Goal: Book appointment/travel/reservation

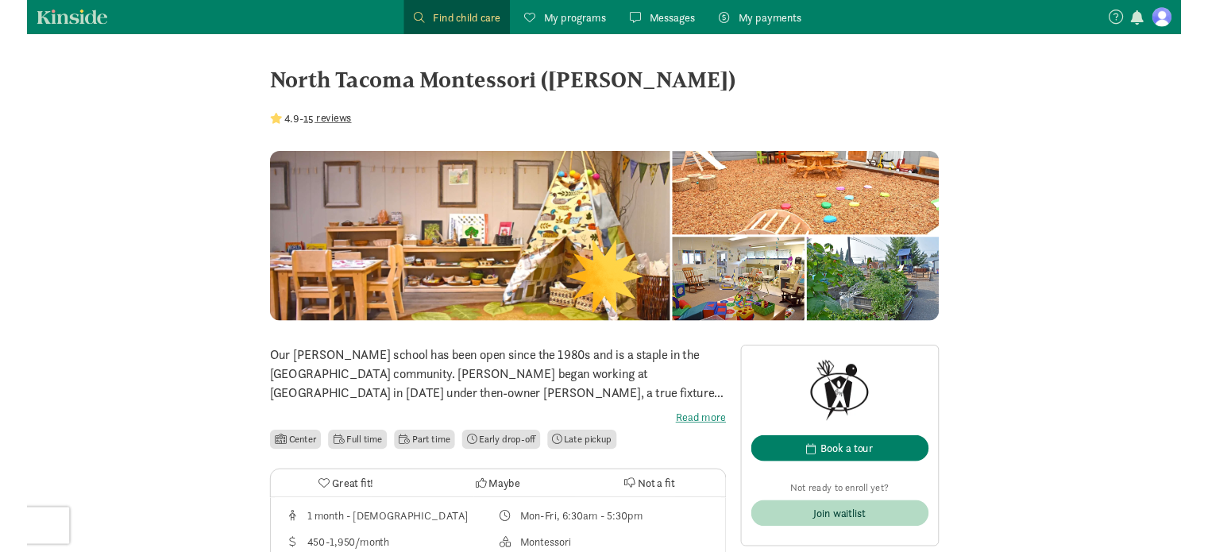
scroll to position [318, 0]
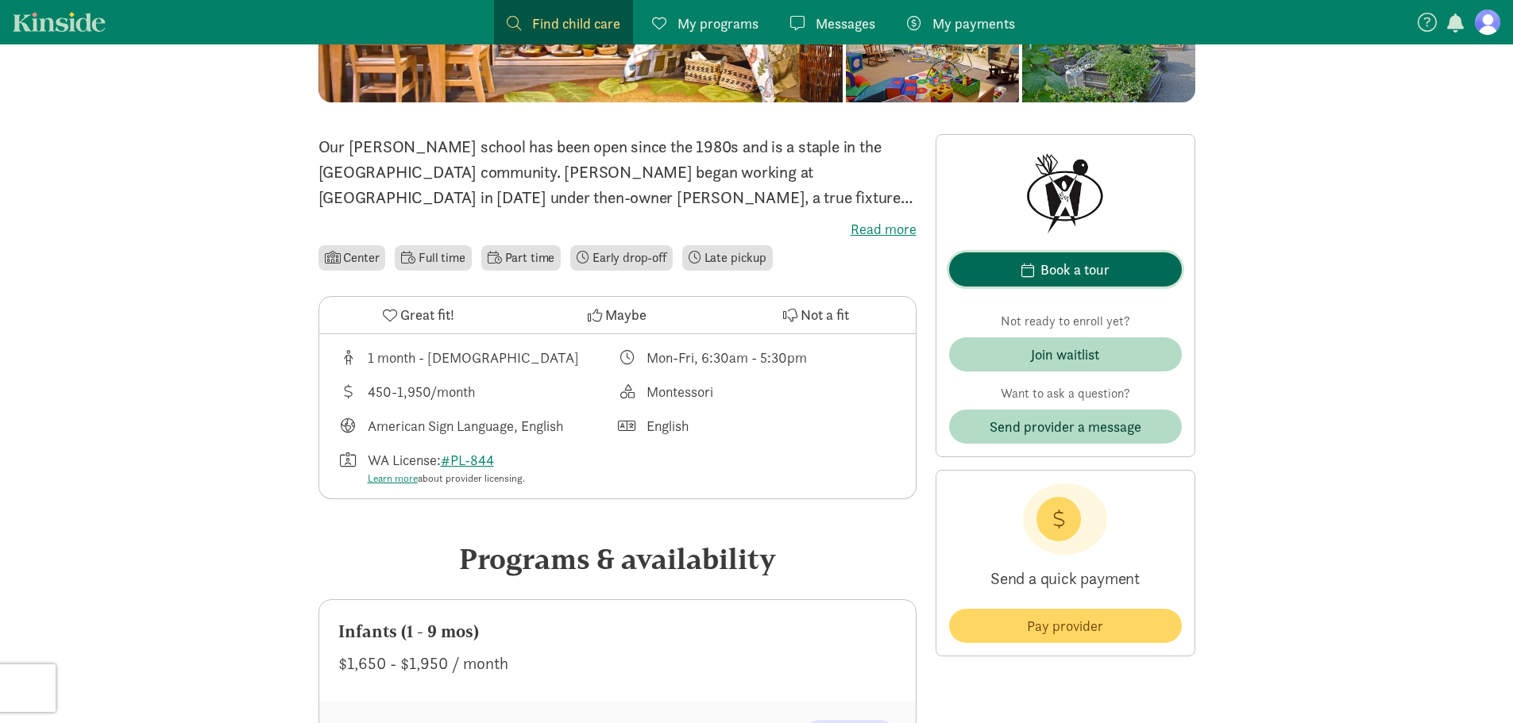
click at [1095, 268] on div "Book a tour" at bounding box center [1074, 269] width 69 height 21
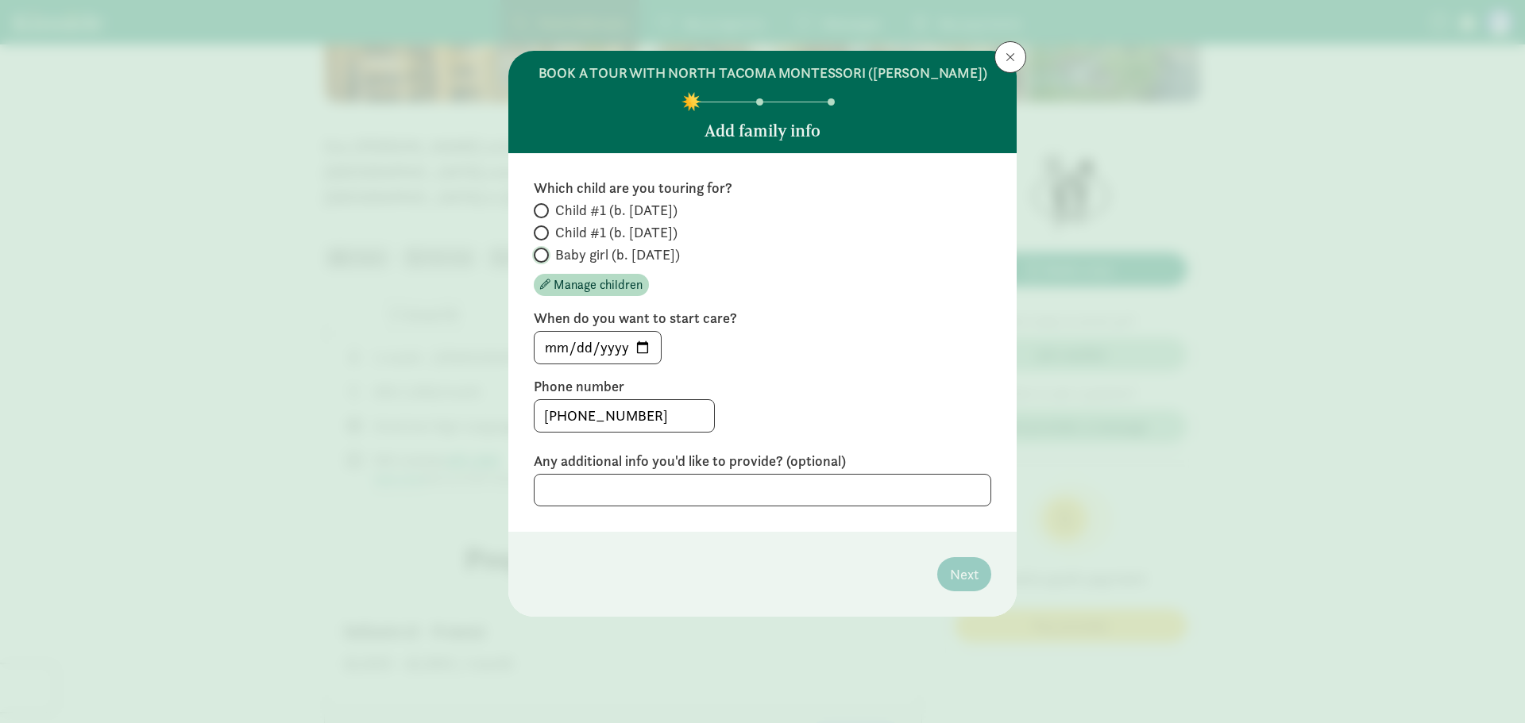
click at [542, 253] on input "Baby girl (b. [DATE])" at bounding box center [539, 255] width 10 height 10
radio input "true"
click at [646, 343] on input "[DATE]" at bounding box center [597, 348] width 126 height 32
type input "[DATE]"
click at [746, 499] on textarea at bounding box center [762, 490] width 457 height 33
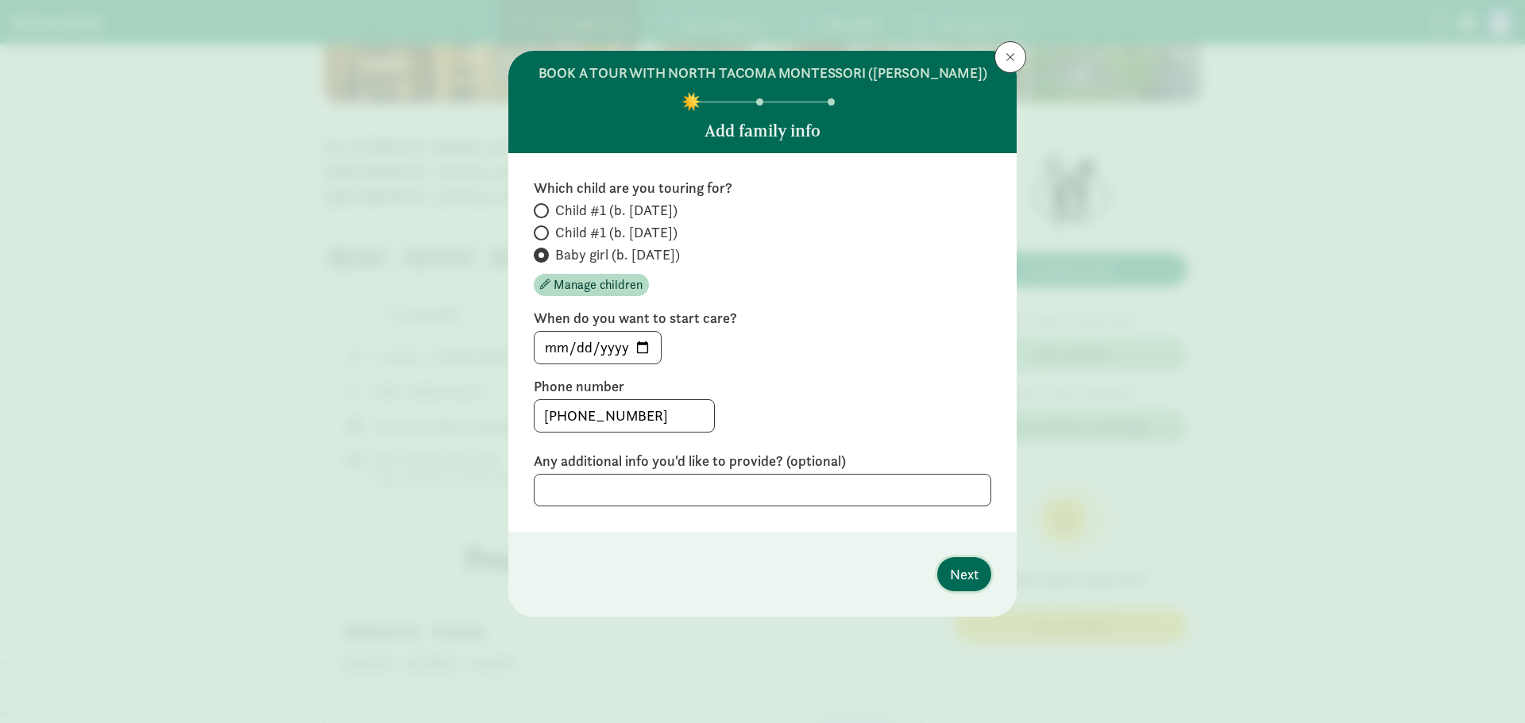
click at [971, 571] on span "Next" at bounding box center [964, 574] width 29 height 21
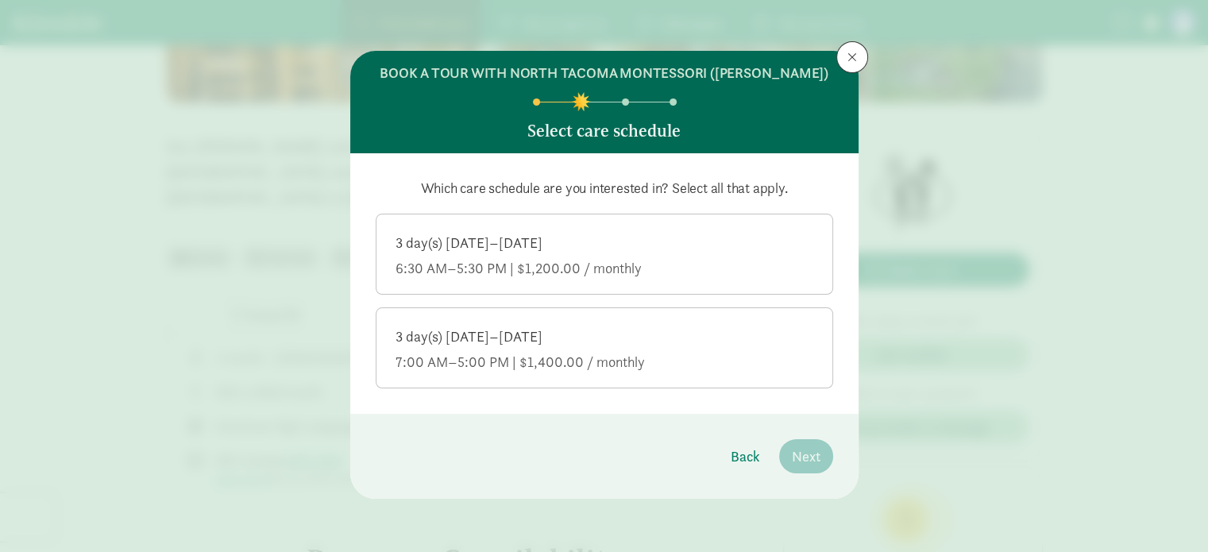
click at [578, 334] on div "3 day(s) [DATE]–[DATE]" at bounding box center [604, 336] width 418 height 19
click at [0, 0] on input "3 day(s) [DATE]–[DATE] 7:00 AM–5:00 PM | $1,400.00 / monthly" at bounding box center [0, 0] width 0 height 0
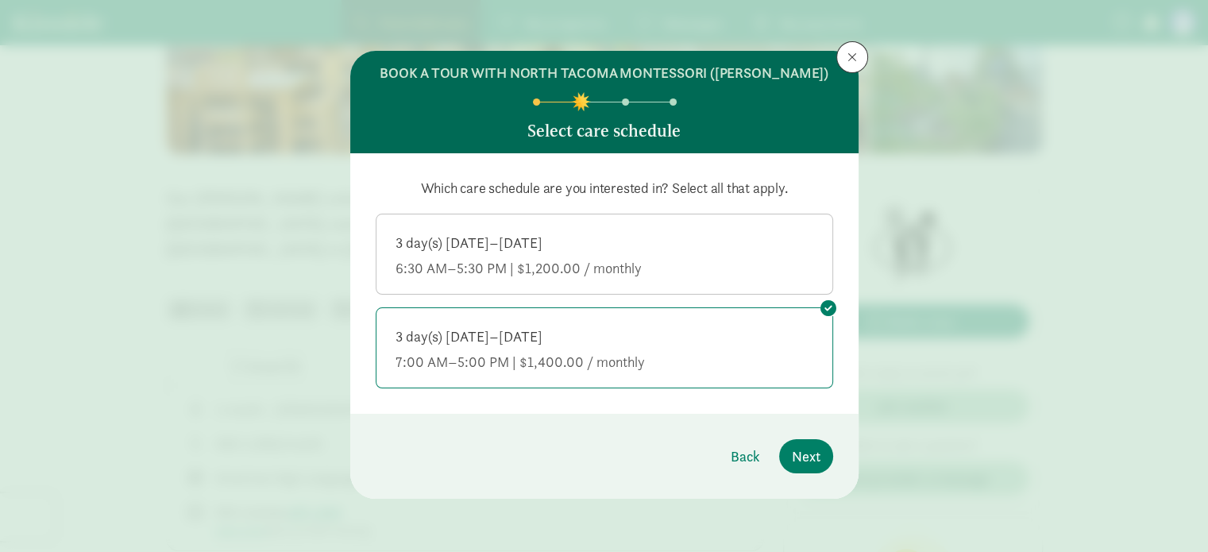
scroll to position [238, 0]
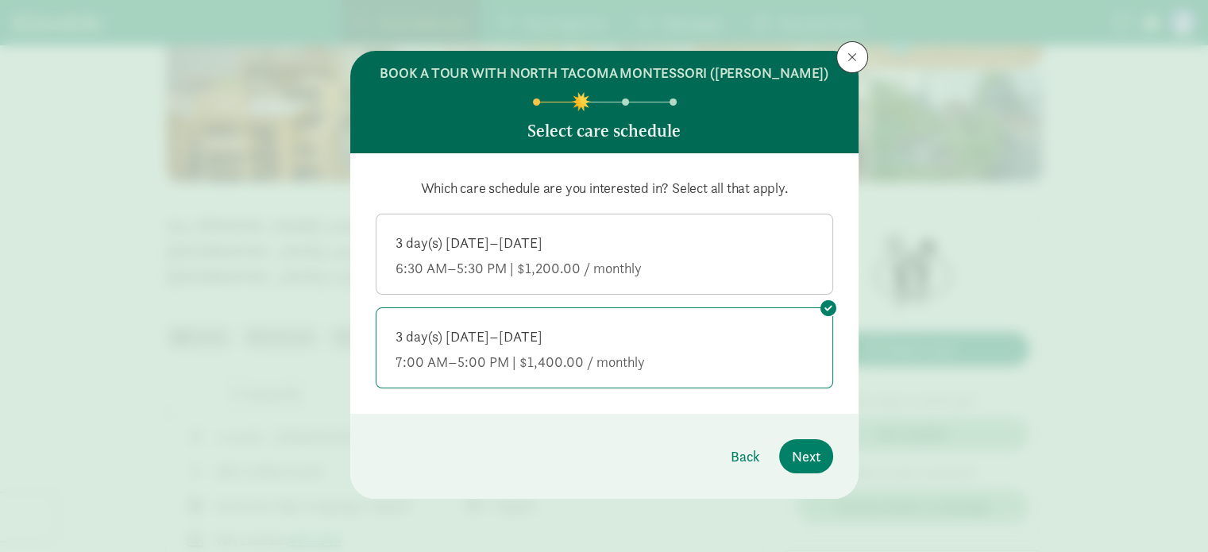
click at [764, 260] on div "6:30 AM–5:30 PM | $1,200.00 / monthly" at bounding box center [604, 268] width 418 height 19
click at [0, 0] on input "3 day(s) [DATE]–[DATE] 6:30 AM–5:30 PM | $1,200.00 / monthly" at bounding box center [0, 0] width 0 height 0
click at [816, 461] on span "Next" at bounding box center [806, 455] width 29 height 21
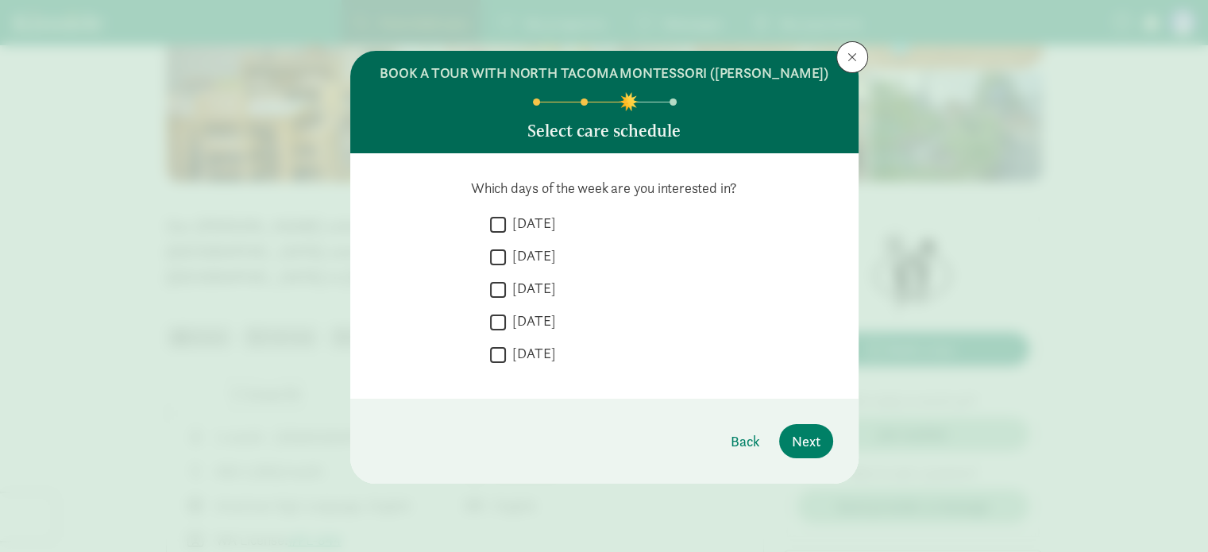
click at [496, 222] on input "[DATE]" at bounding box center [498, 224] width 16 height 21
checkbox input "true"
click at [497, 257] on input "[DATE]" at bounding box center [498, 256] width 16 height 21
checkbox input "true"
click at [499, 288] on input "[DATE]" at bounding box center [498, 289] width 16 height 21
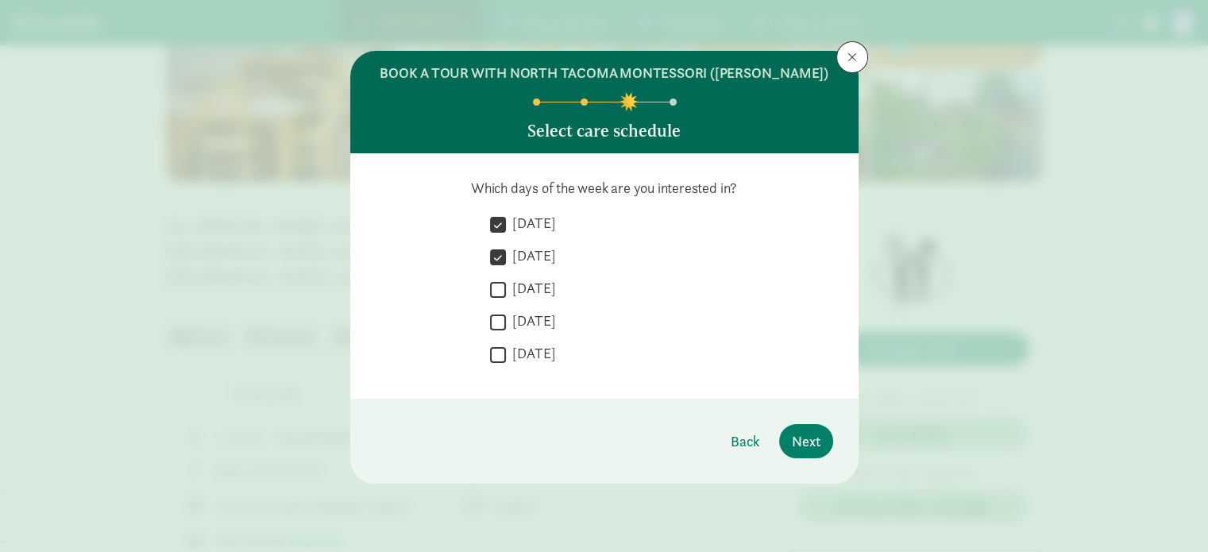
checkbox input "true"
click at [499, 322] on input "[DATE]" at bounding box center [498, 321] width 16 height 21
checkbox input "true"
click at [496, 356] on input "[DATE]" at bounding box center [498, 354] width 16 height 21
checkbox input "true"
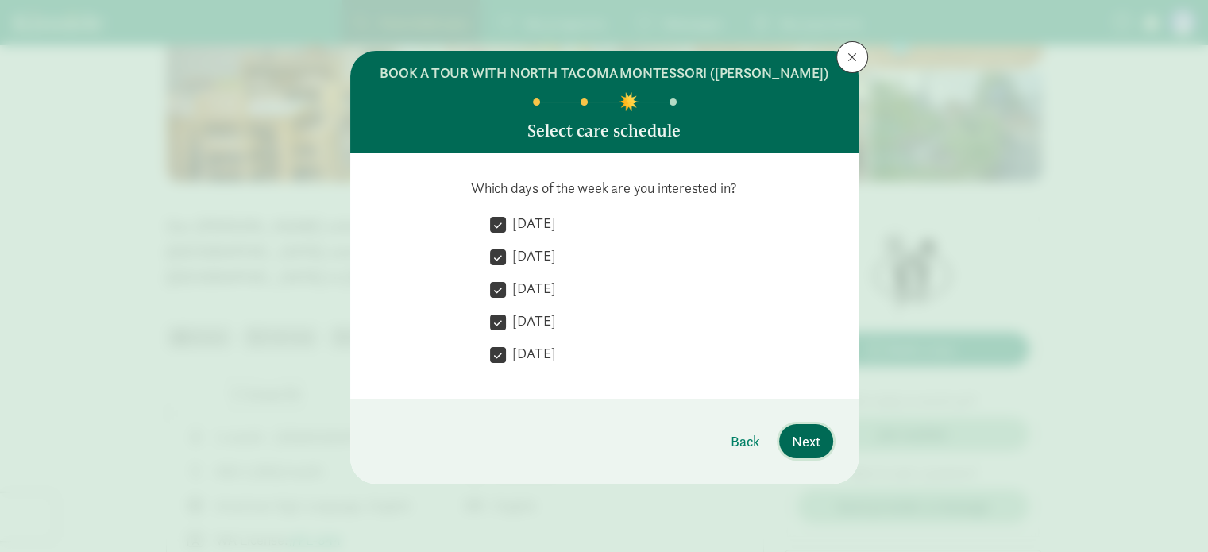
click at [797, 431] on span "Next" at bounding box center [806, 440] width 29 height 21
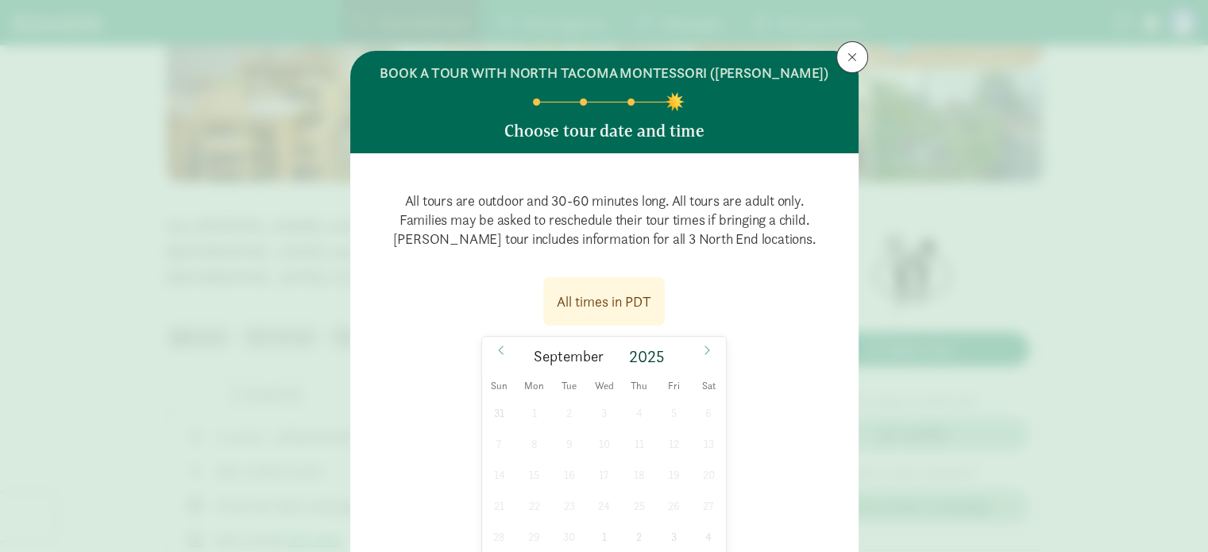
scroll to position [159, 0]
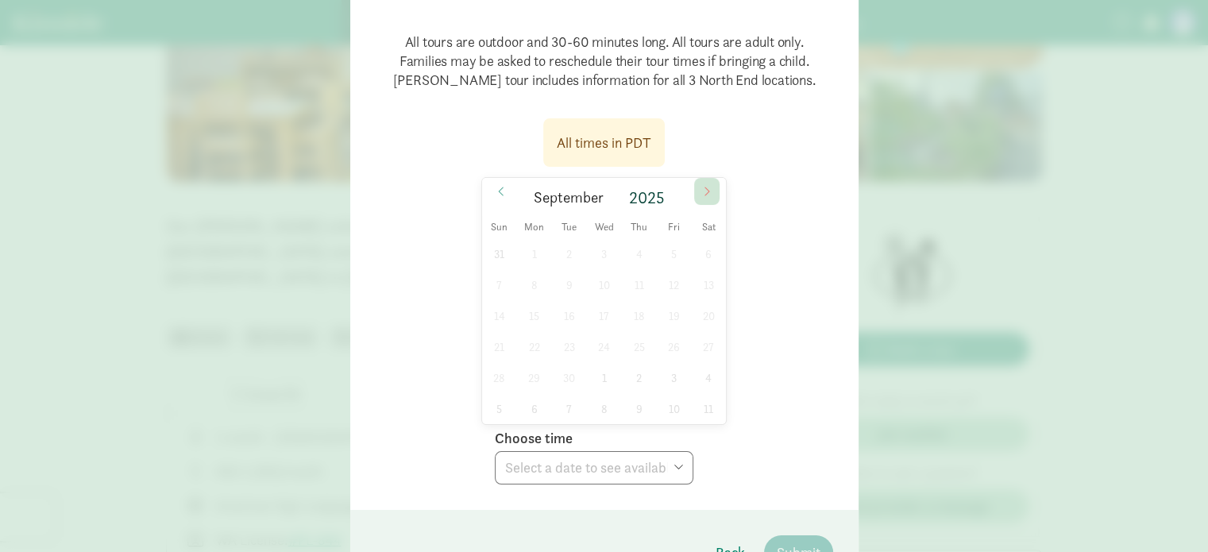
click at [702, 193] on icon at bounding box center [707, 191] width 10 height 11
click at [743, 223] on div "All times in [GEOGRAPHIC_DATA] [DATE] Sun Mon Tue Wed Thu Fri Sat 28 29 30 1 2 …" at bounding box center [604, 297] width 457 height 376
click at [496, 186] on icon at bounding box center [501, 191] width 10 height 11
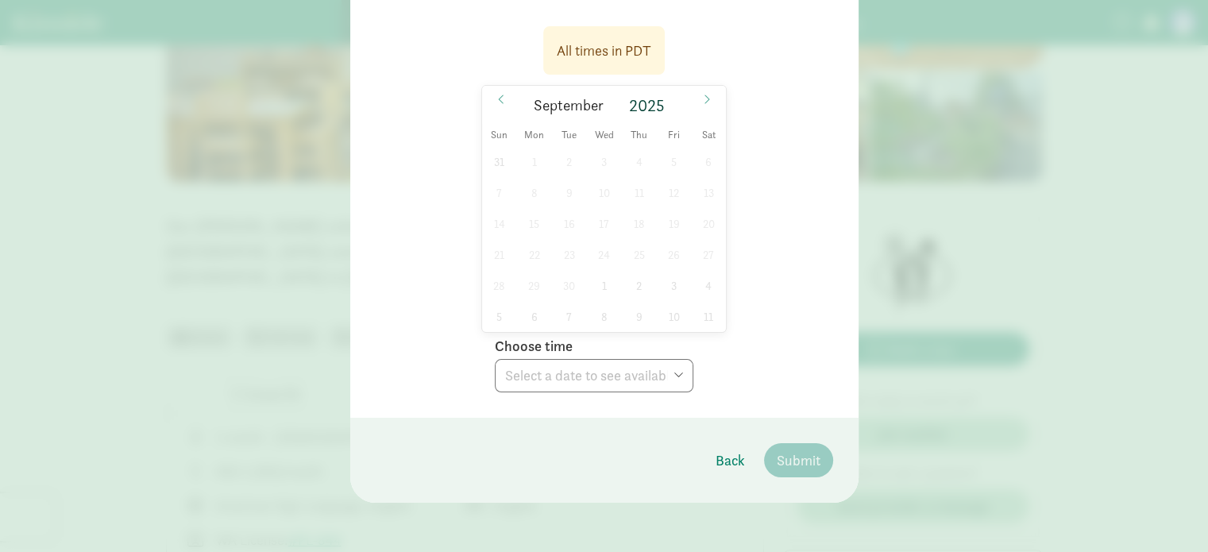
click at [601, 170] on div "31 1 2 3 4 5 6 7 8 9 10 11 12 13 14 15 16 17 18 19 20 21 22 23 24 25 26 27 28 2…" at bounding box center [604, 239] width 245 height 186
click at [601, 200] on div "31 1 2 3 4 5 6 7 8 9 10 11 12 13 14 15 16 17 18 19 20 21 22 23 24 25 26 27 28 2…" at bounding box center [604, 239] width 245 height 186
click at [600, 200] on div "31 1 2 3 4 5 6 7 8 9 10 11 12 13 14 15 16 17 18 19 20 21 22 23 24 25 26 27 28 2…" at bounding box center [604, 239] width 245 height 186
click at [621, 180] on div "31 1 2 3 4 5 6 7 8 9 10 11 12 13 14 15 16 17 18 19 20 21 22 23 24 25 26 27 28 2…" at bounding box center [604, 239] width 245 height 186
click at [630, 153] on div "31 1 2 3 4 5 6 7 8 9 10 11 12 13 14 15 16 17 18 19 20 21 22 23 24 25 26 27 28 2…" at bounding box center [604, 239] width 245 height 186
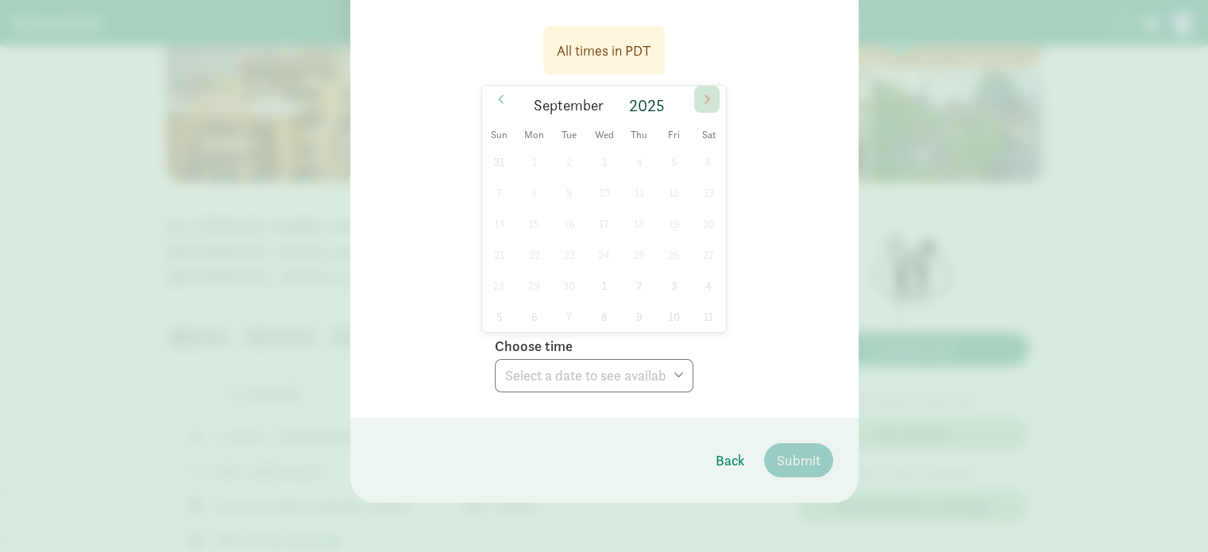
click at [696, 98] on span at bounding box center [706, 99] width 25 height 27
click at [591, 276] on div "28 29 30 1 2 3 4 5 6 7 8 9 10 11 12 13 14 15 16 17 18 19 20 21 22 23 24 25 26 2…" at bounding box center [604, 239] width 245 height 186
click at [604, 206] on div "28 29 30 1 2 3 4 5 6 7 8 9 10 11 12 13 14 15 16 17 18 19 20 21 22 23 24 25 26 2…" at bounding box center [604, 239] width 245 height 186
click at [492, 155] on div "28 29 30 1 2 3 4 5 6 7 8 9 10 11 12 13 14 15 16 17 18 19 20 21 22 23 24 25 26 2…" at bounding box center [604, 239] width 245 height 186
click at [474, 263] on div "All times in [GEOGRAPHIC_DATA] [DATE] Sun Mon Tue Wed Thu Fri Sat 28 29 30 1 2 …" at bounding box center [604, 205] width 457 height 376
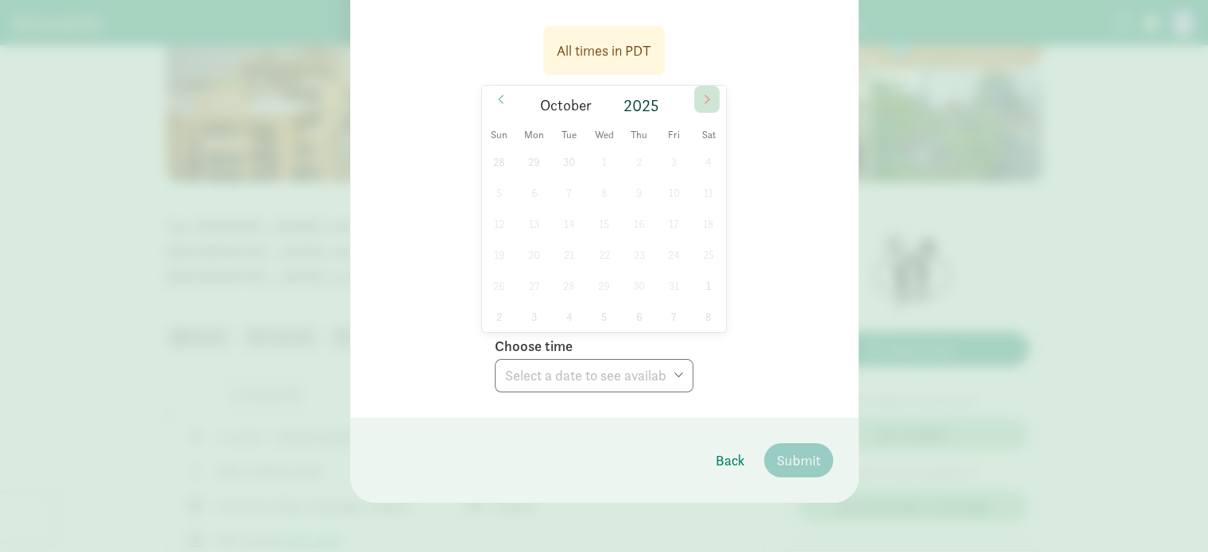
click at [695, 101] on span at bounding box center [706, 99] width 25 height 27
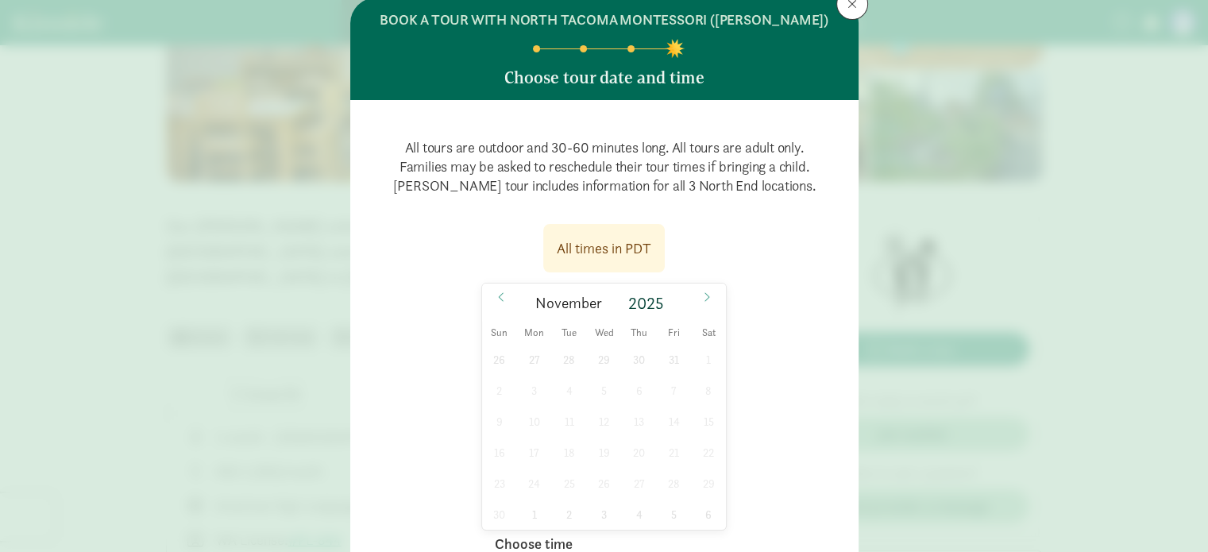
scroll to position [0, 0]
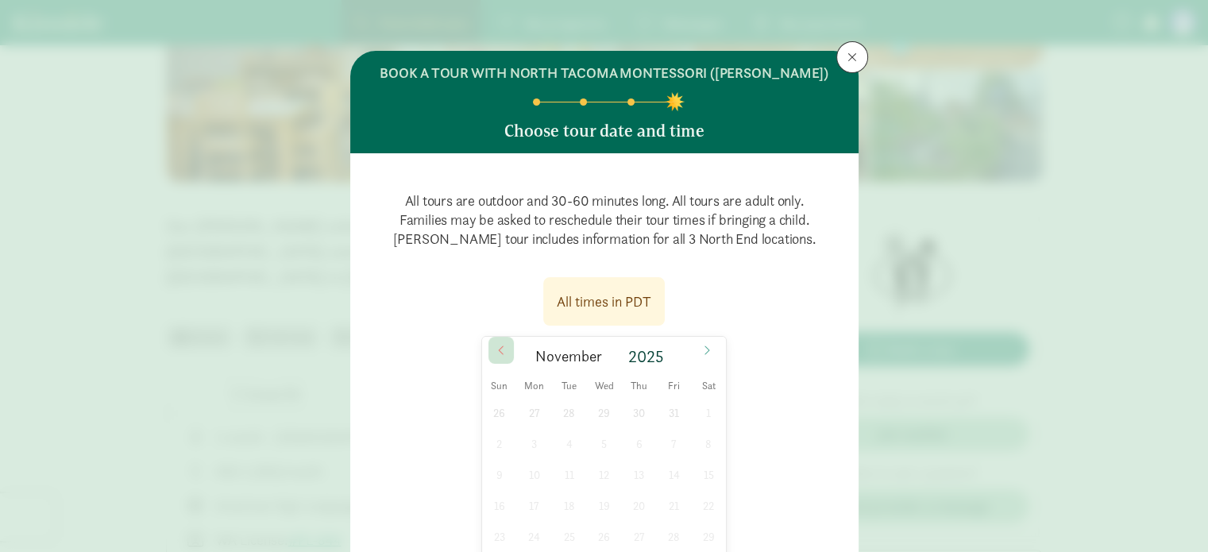
click at [498, 353] on icon at bounding box center [501, 350] width 10 height 11
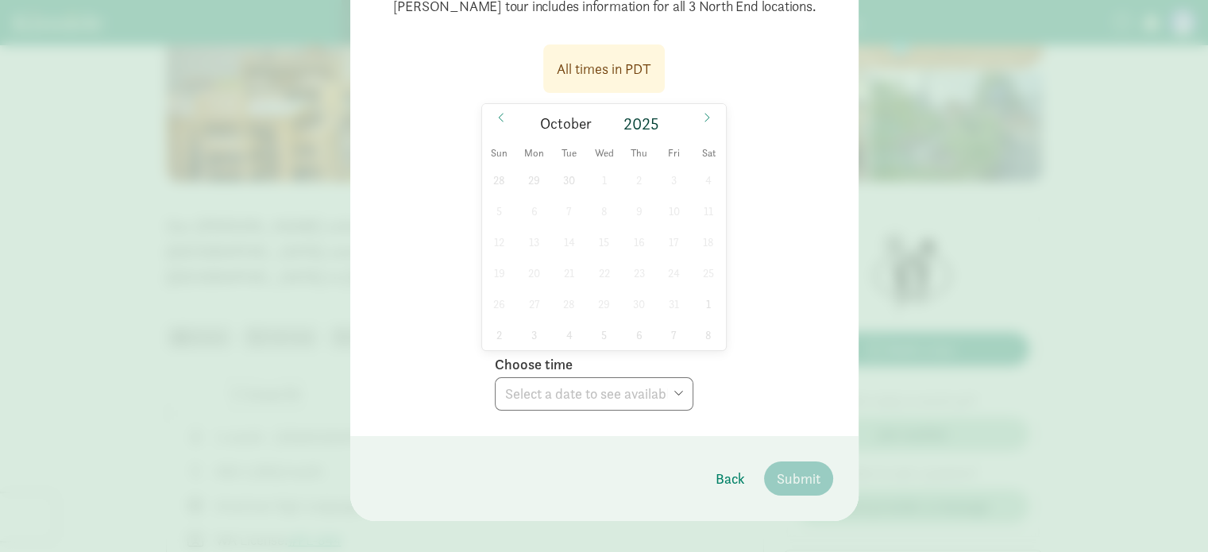
scroll to position [238, 0]
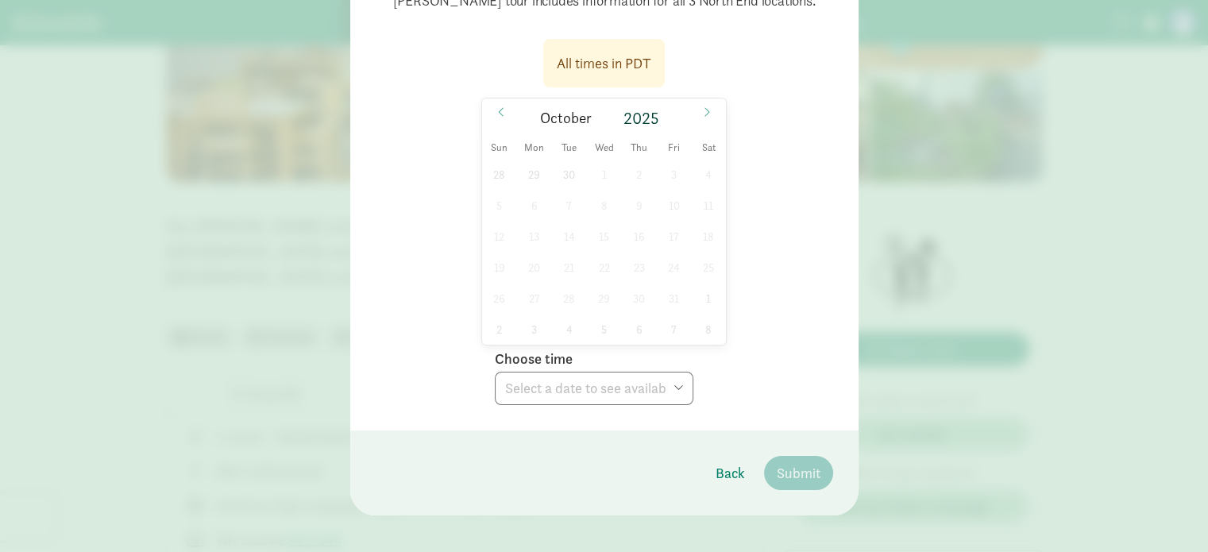
click at [559, 237] on div "28 29 30 1 2 3 4 5 6 7 8 9 10 11 12 13 14 15 16 17 18 19 20 21 22 23 24 25 26 2…" at bounding box center [604, 252] width 245 height 186
click at [569, 177] on div "28 29 30 1 2 3 4 5 6 7 8 9 10 11 12 13 14 15 16 17 18 19 20 21 22 23 24 25 26 2…" at bounding box center [604, 252] width 245 height 186
click at [627, 175] on div "28 29 30 1 2 3 4 5 6 7 8 9 10 11 12 13 14 15 16 17 18 19 20 21 22 23 24 25 26 2…" at bounding box center [604, 252] width 245 height 186
click at [546, 288] on div "28 29 30 1 2 3 4 5 6 7 8 9 10 11 12 13 14 15 16 17 18 19 20 21 22 23 24 25 26 2…" at bounding box center [604, 252] width 245 height 186
click at [572, 117] on span "October" at bounding box center [566, 118] width 52 height 15
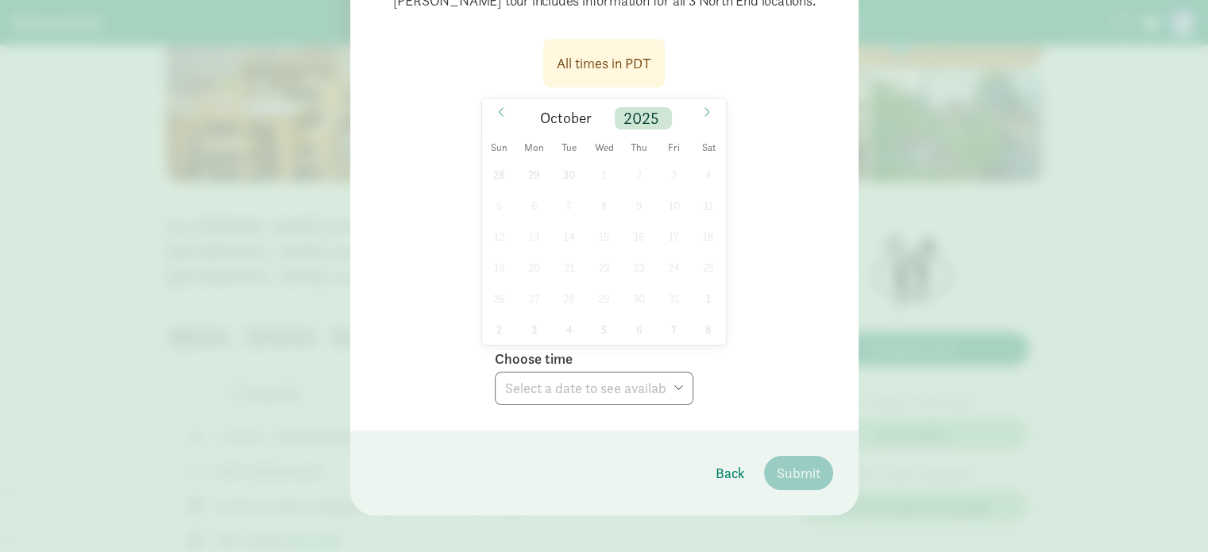
click at [642, 117] on div "2025" at bounding box center [643, 118] width 57 height 22
click at [708, 117] on span at bounding box center [706, 111] width 25 height 27
click at [704, 114] on icon at bounding box center [707, 111] width 10 height 11
click at [719, 469] on span "Back" at bounding box center [729, 472] width 29 height 21
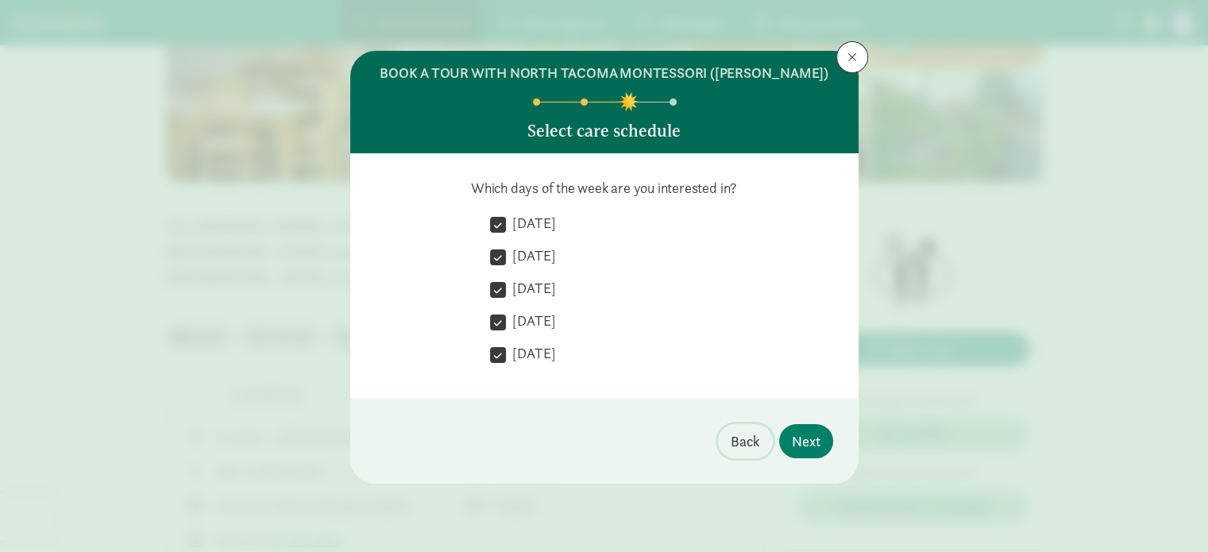
click at [754, 434] on span "Back" at bounding box center [745, 440] width 29 height 21
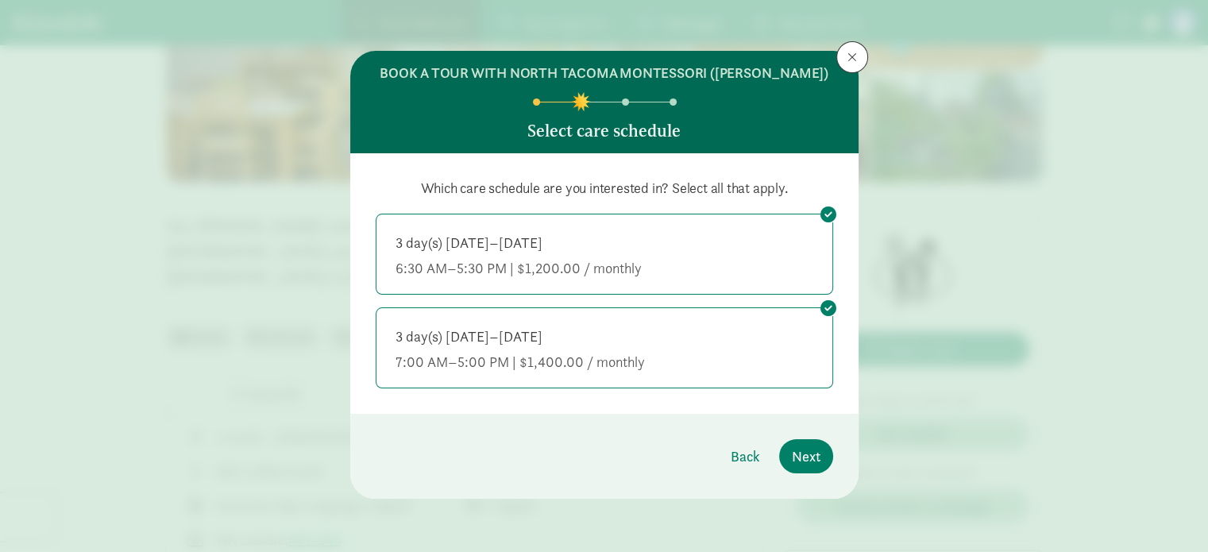
click at [786, 327] on div "3 day(s) [DATE]–[DATE]" at bounding box center [604, 336] width 418 height 19
click at [0, 0] on input "3 day(s) [DATE]–[DATE] 7:00 AM–5:00 PM | $1,400.00 / monthly" at bounding box center [0, 0] width 0 height 0
click at [794, 454] on span "Next" at bounding box center [806, 455] width 29 height 21
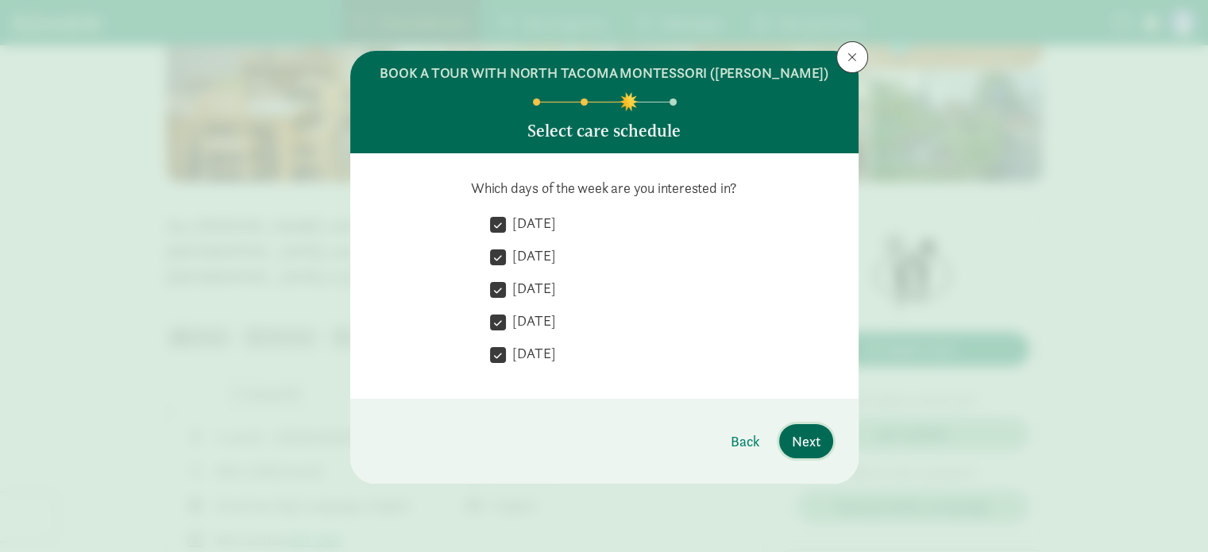
click at [795, 448] on span "Next" at bounding box center [806, 440] width 29 height 21
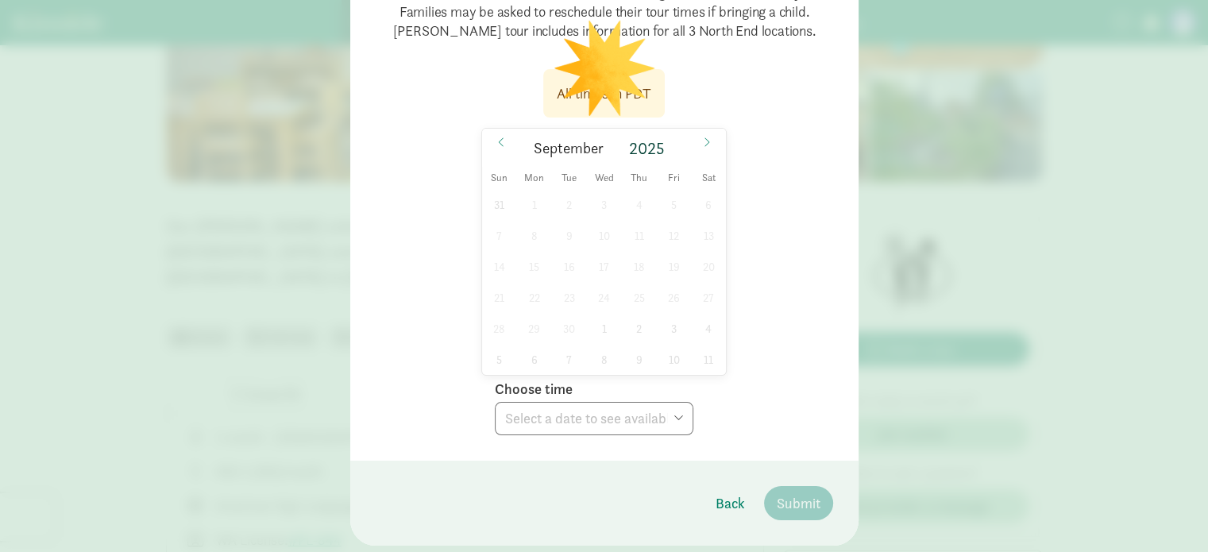
scroll to position [180, 0]
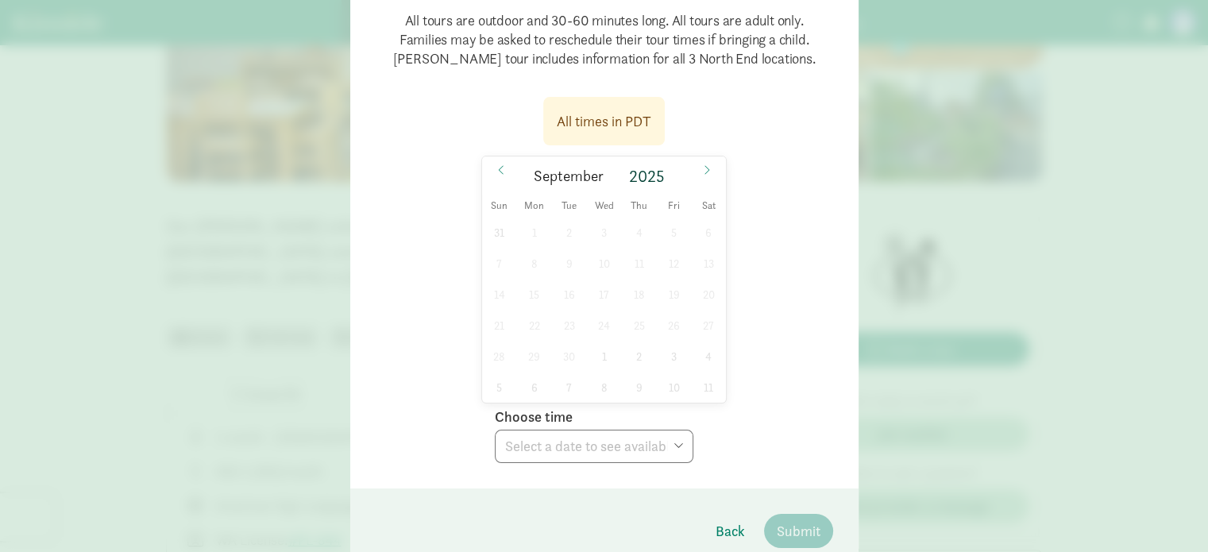
click at [600, 81] on div "All tours are outdoor and 30-60 minutes long. All tours are adult only. Familie…" at bounding box center [604, 230] width 457 height 465
click at [599, 253] on div "31 1 2 3 4 5 6 7 8 9 10 11 12 13 14 15 16 17 18 19 20 21 22 23 24 25 26 27 28 2…" at bounding box center [604, 310] width 245 height 186
click at [579, 347] on div "31 1 2 3 4 5 6 7 8 9 10 11 12 13 14 15 16 17 18 19 20 21 22 23 24 25 26 27 28 2…" at bounding box center [604, 310] width 245 height 186
click at [594, 228] on div "31 1 2 3 4 5 6 7 8 9 10 11 12 13 14 15 16 17 18 19 20 21 22 23 24 25 26 27 28 2…" at bounding box center [604, 310] width 245 height 186
click at [633, 177] on div "2025" at bounding box center [649, 176] width 57 height 22
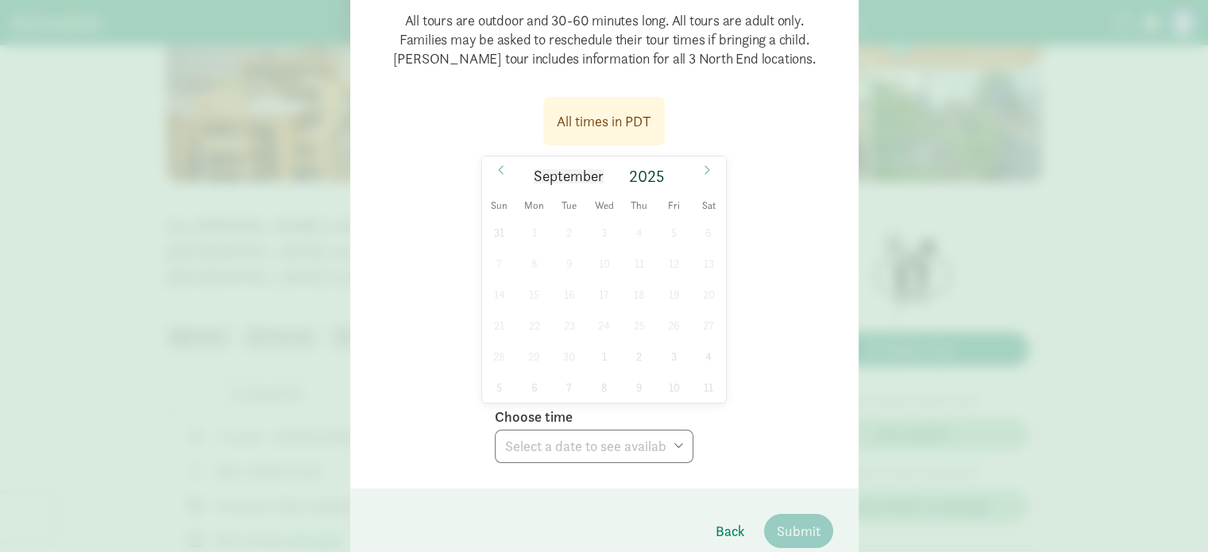
click at [584, 175] on span "September" at bounding box center [569, 176] width 70 height 15
click at [699, 175] on span at bounding box center [706, 169] width 25 height 27
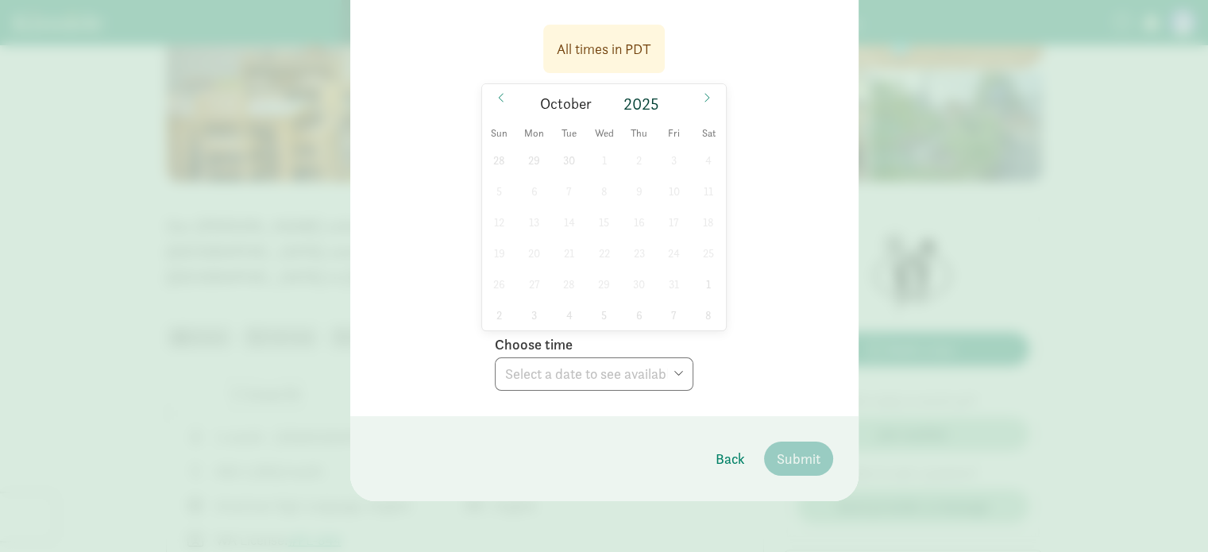
scroll to position [0, 0]
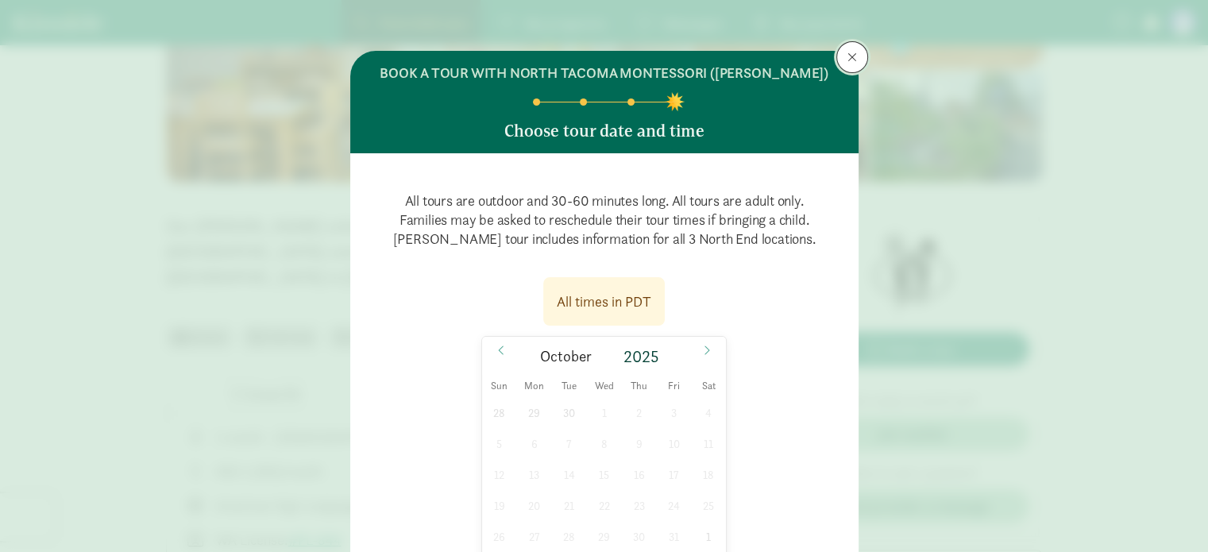
click at [854, 63] on button at bounding box center [852, 57] width 32 height 32
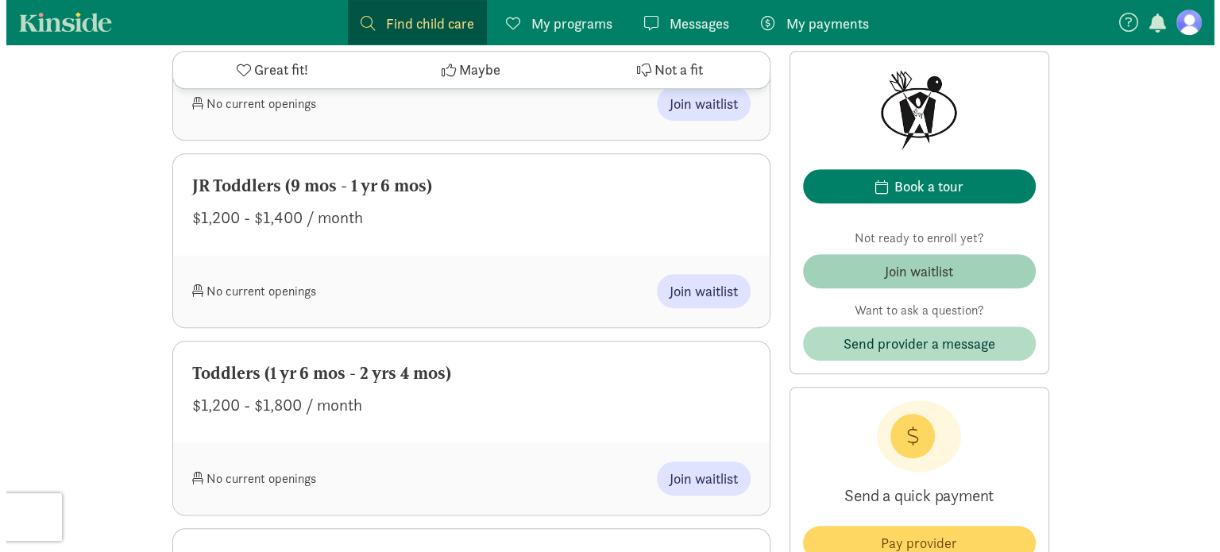
scroll to position [953, 0]
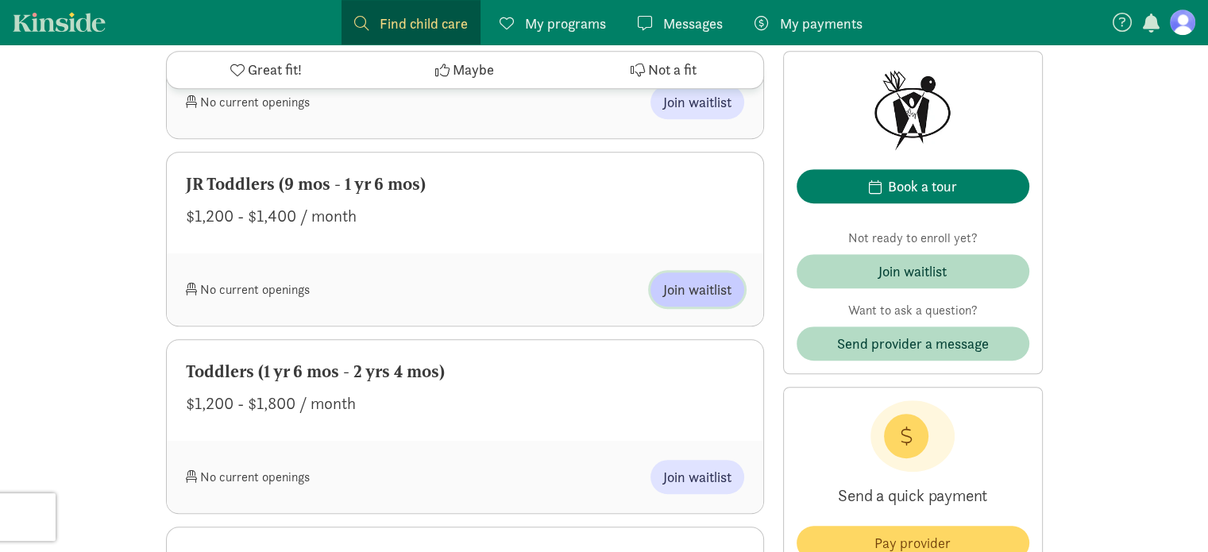
click at [723, 294] on span "Join waitlist" at bounding box center [697, 289] width 68 height 21
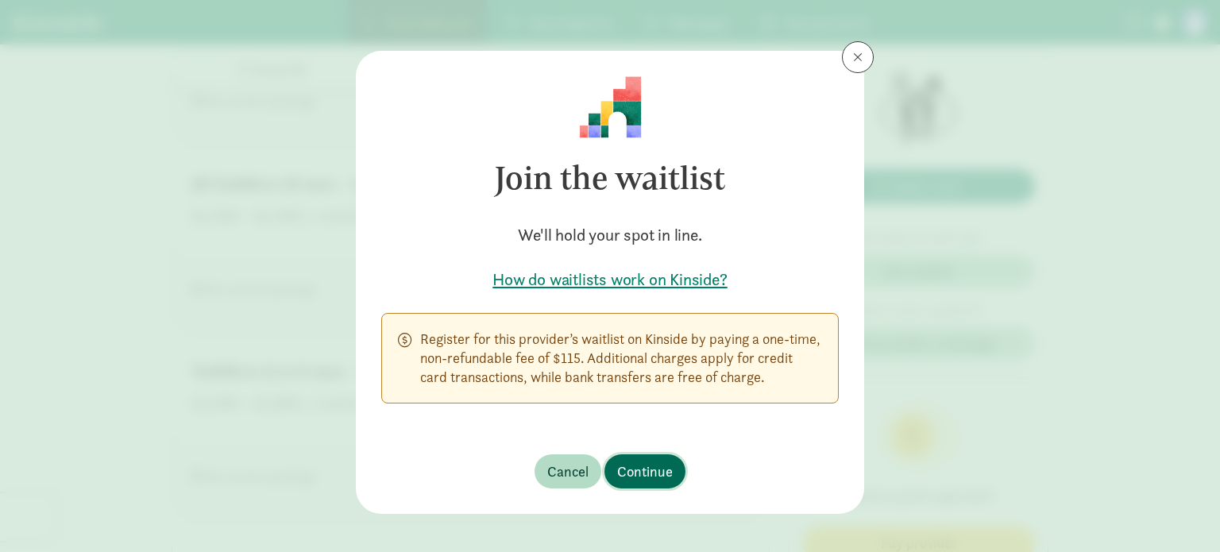
click at [651, 471] on span "Continue" at bounding box center [645, 471] width 56 height 21
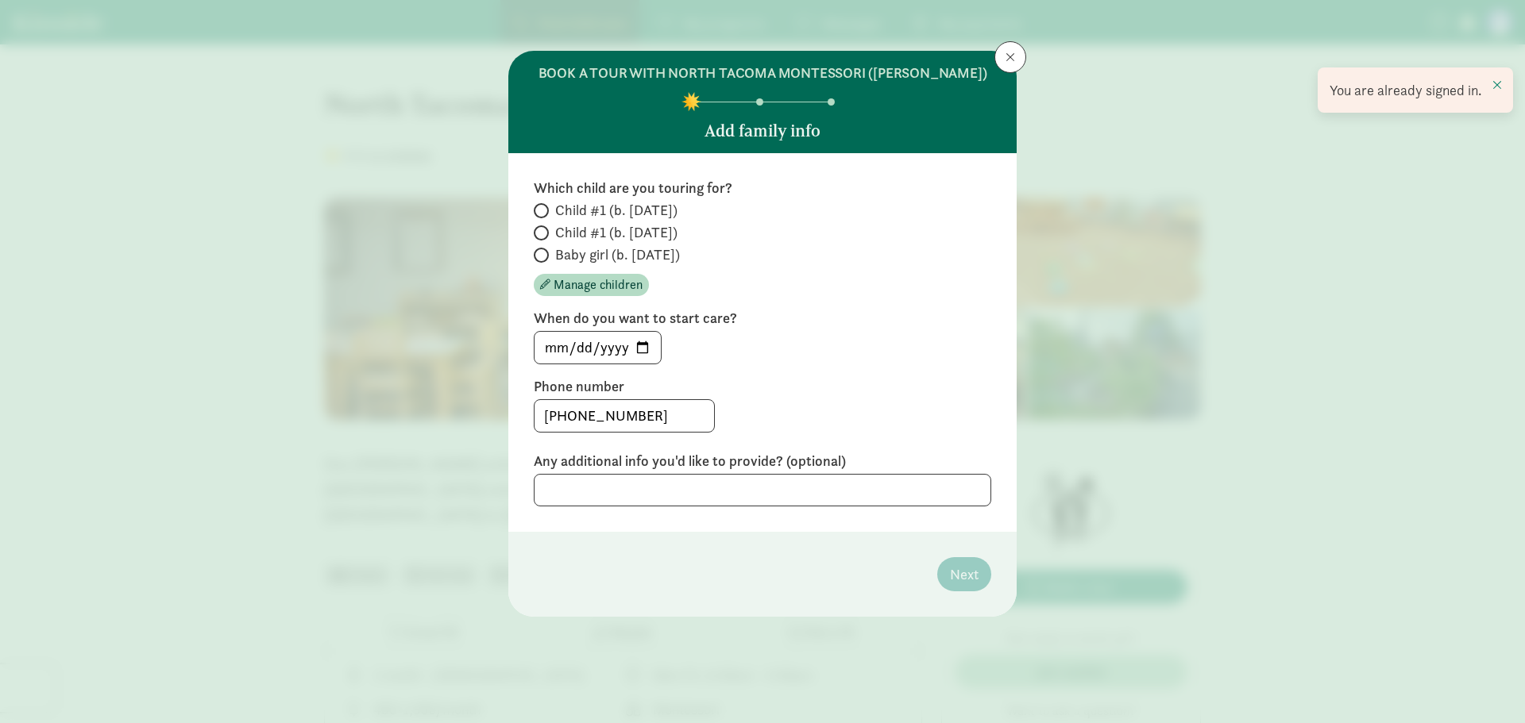
click at [544, 256] on span at bounding box center [541, 255] width 15 height 15
click at [544, 256] on input "Baby girl (b. [DATE])" at bounding box center [539, 255] width 10 height 10
radio input "true"
click at [722, 488] on textarea at bounding box center [762, 490] width 457 height 33
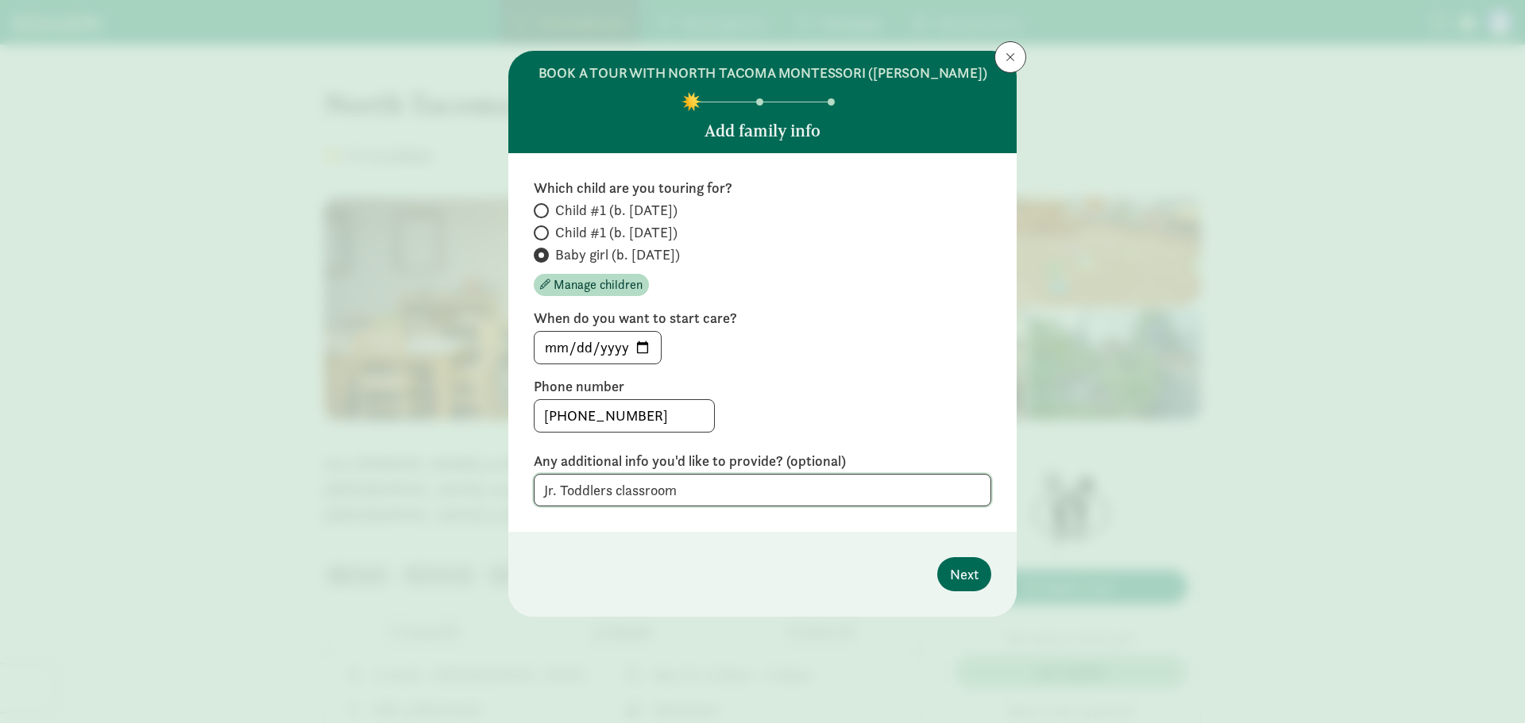
type textarea "Jr. Toddlers classroom"
click at [961, 577] on span "Next" at bounding box center [964, 574] width 29 height 21
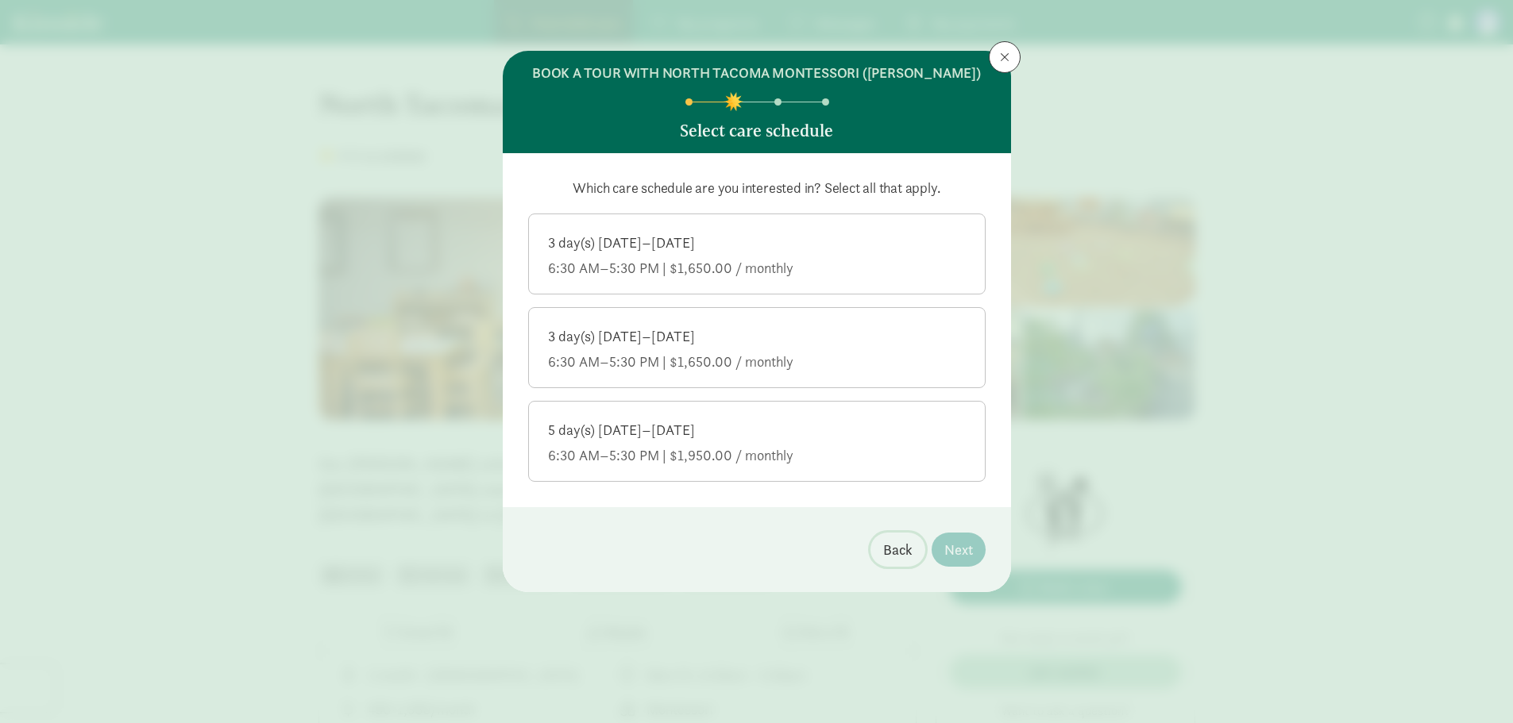
click at [900, 550] on span "Back" at bounding box center [897, 549] width 29 height 21
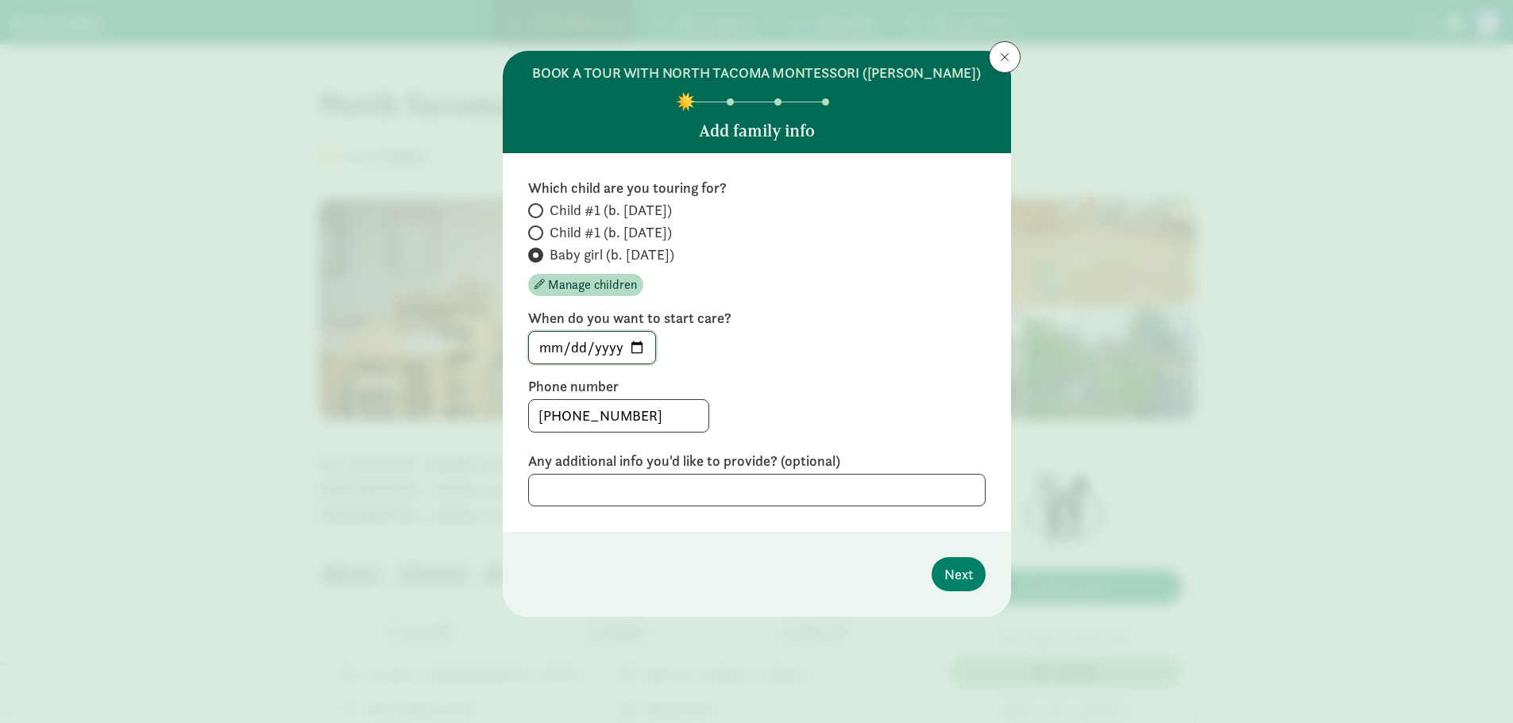
click at [637, 345] on input "[DATE]" at bounding box center [592, 348] width 126 height 32
type input "[DATE]"
click at [866, 384] on label "Phone number" at bounding box center [756, 386] width 457 height 19
click at [956, 577] on span "Next" at bounding box center [958, 574] width 29 height 21
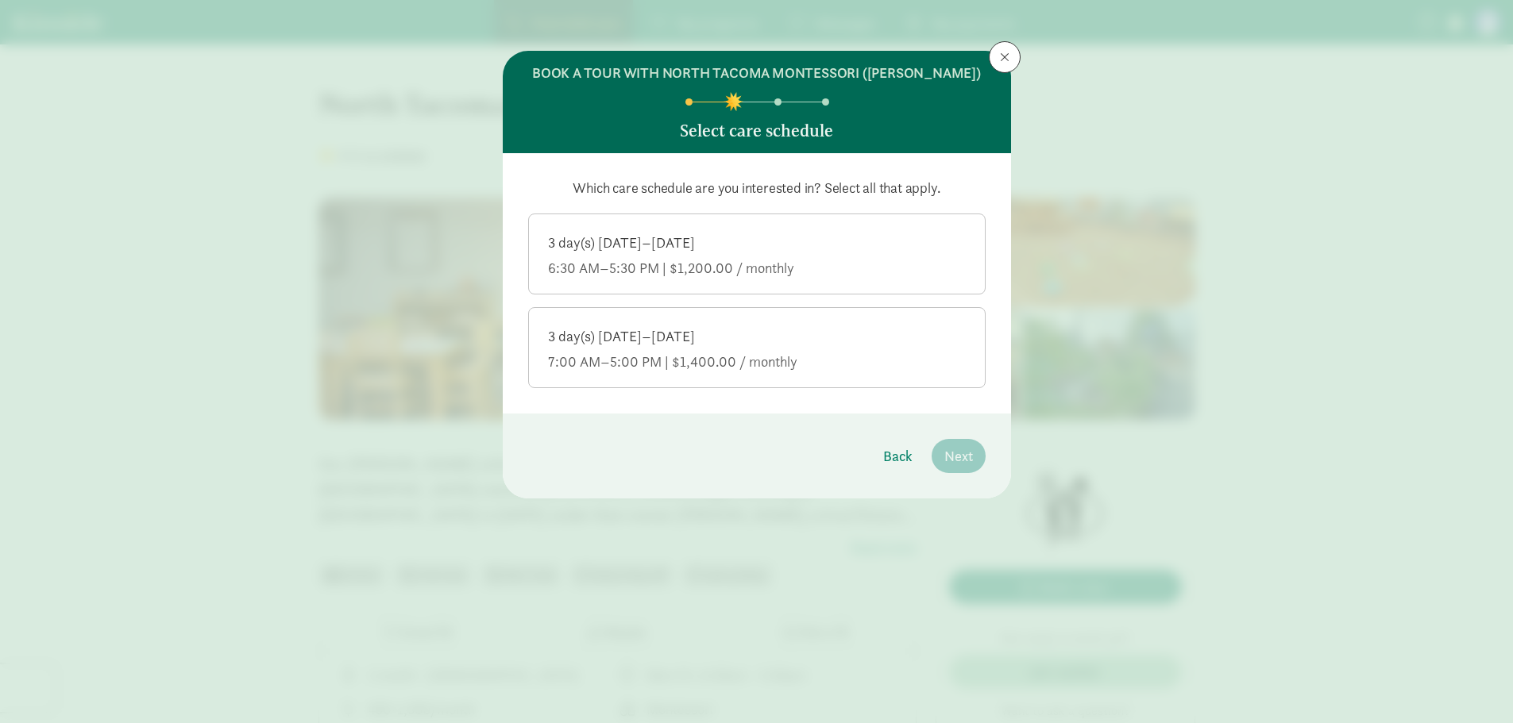
click at [769, 244] on div "3 day(s) [DATE]–[DATE]" at bounding box center [757, 242] width 418 height 19
click at [0, 0] on input "3 day(s) [DATE]–[DATE] 6:30 AM–5:30 PM | $1,200.00 / monthly" at bounding box center [0, 0] width 0 height 0
click at [945, 442] on button "Next" at bounding box center [958, 456] width 54 height 34
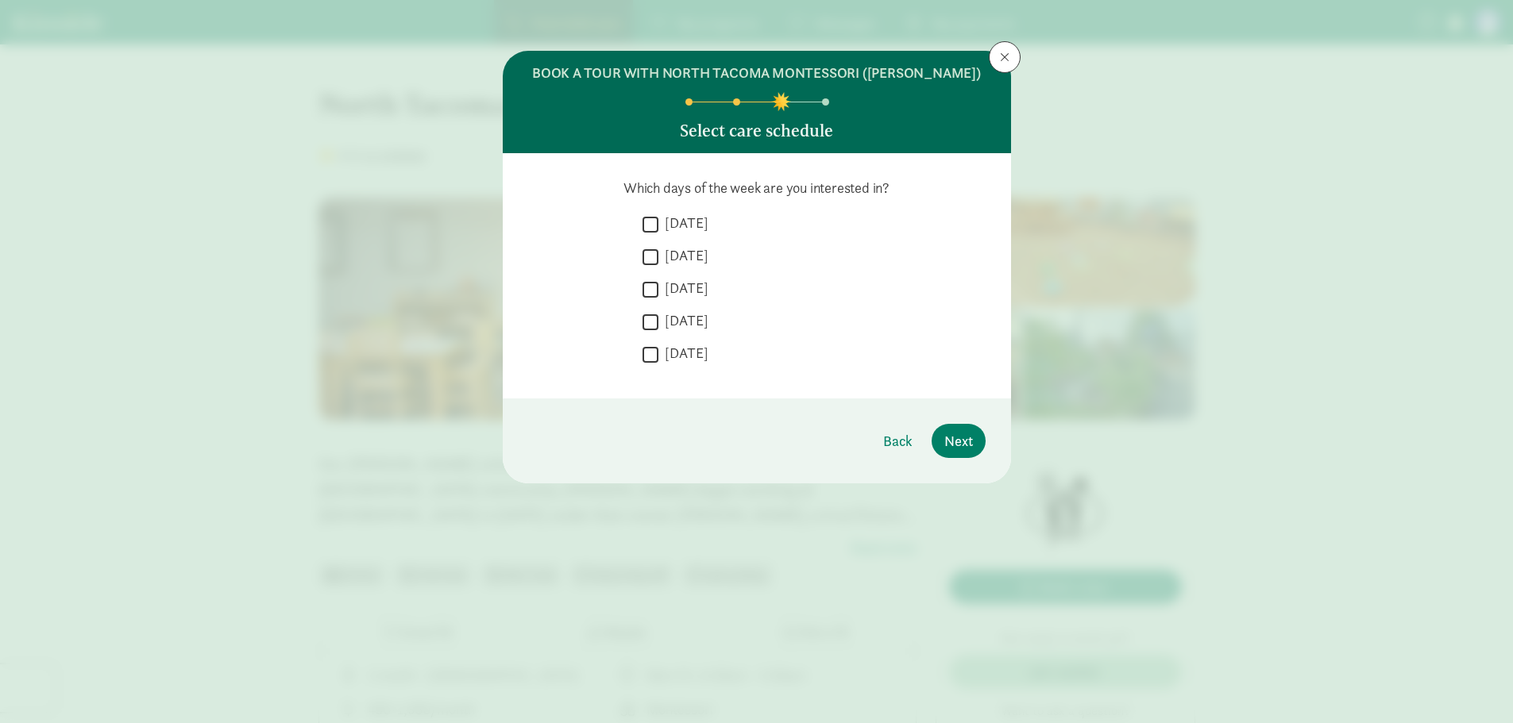
click at [649, 224] on input "[DATE]" at bounding box center [650, 224] width 16 height 21
checkbox input "true"
click at [649, 257] on input "[DATE]" at bounding box center [650, 256] width 16 height 21
checkbox input "true"
click at [649, 291] on input "[DATE]" at bounding box center [650, 289] width 16 height 21
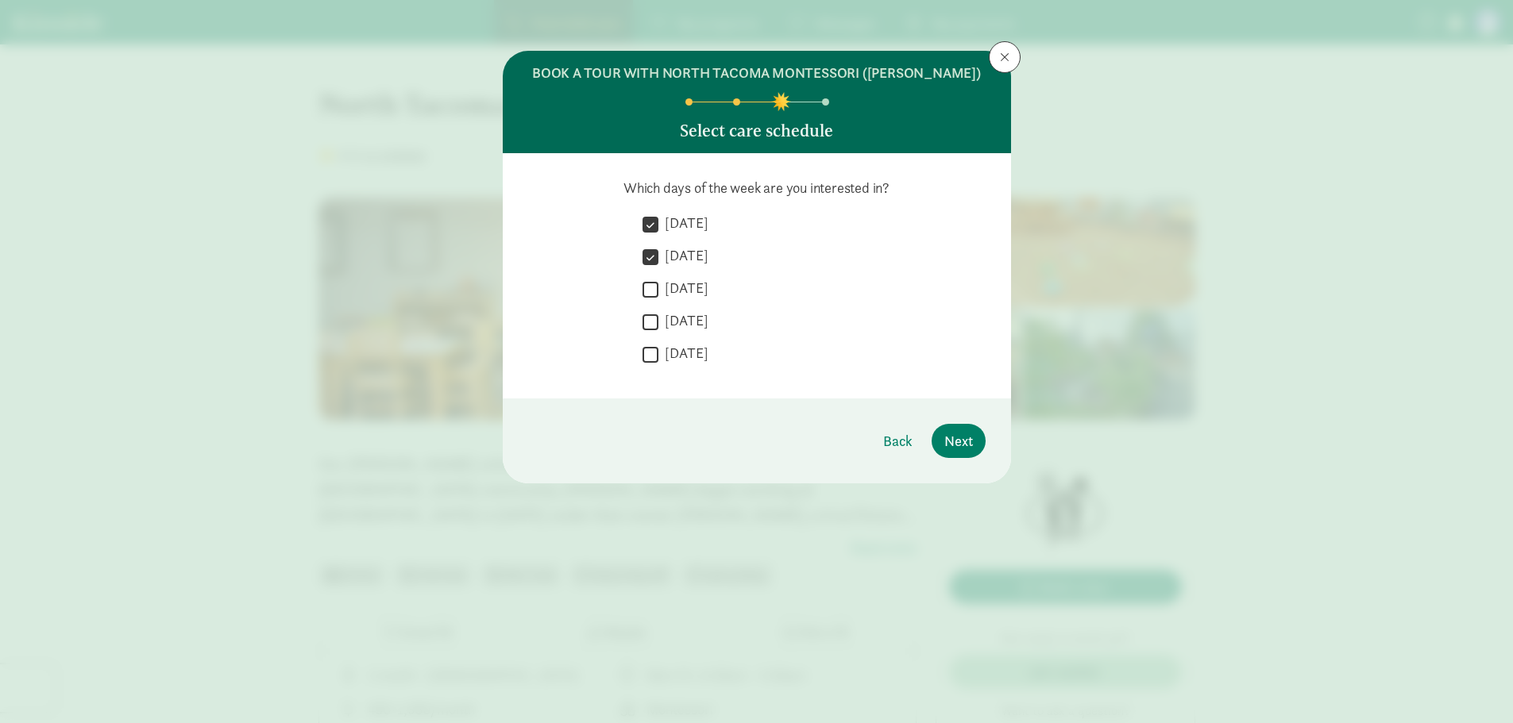
checkbox input "true"
drag, startPoint x: 646, startPoint y: 307, endPoint x: 646, endPoint y: 324, distance: 16.7
click at [646, 307] on div " Wednesday" at bounding box center [813, 293] width 343 height 29
click at [647, 330] on input "[DATE]" at bounding box center [650, 321] width 16 height 21
checkbox input "true"
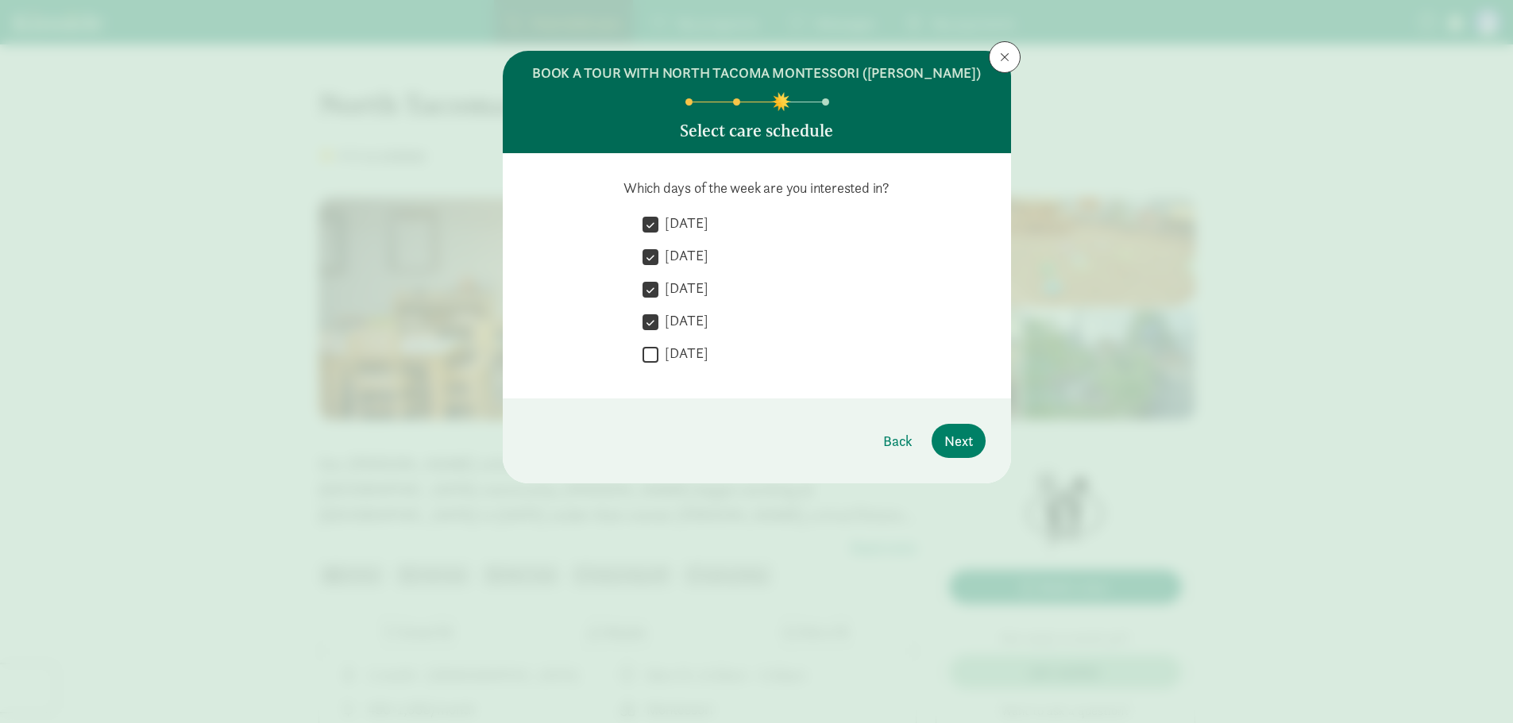
click at [654, 352] on input "[DATE]" at bounding box center [650, 354] width 16 height 21
checkbox input "true"
click at [958, 438] on span "Next" at bounding box center [958, 440] width 29 height 21
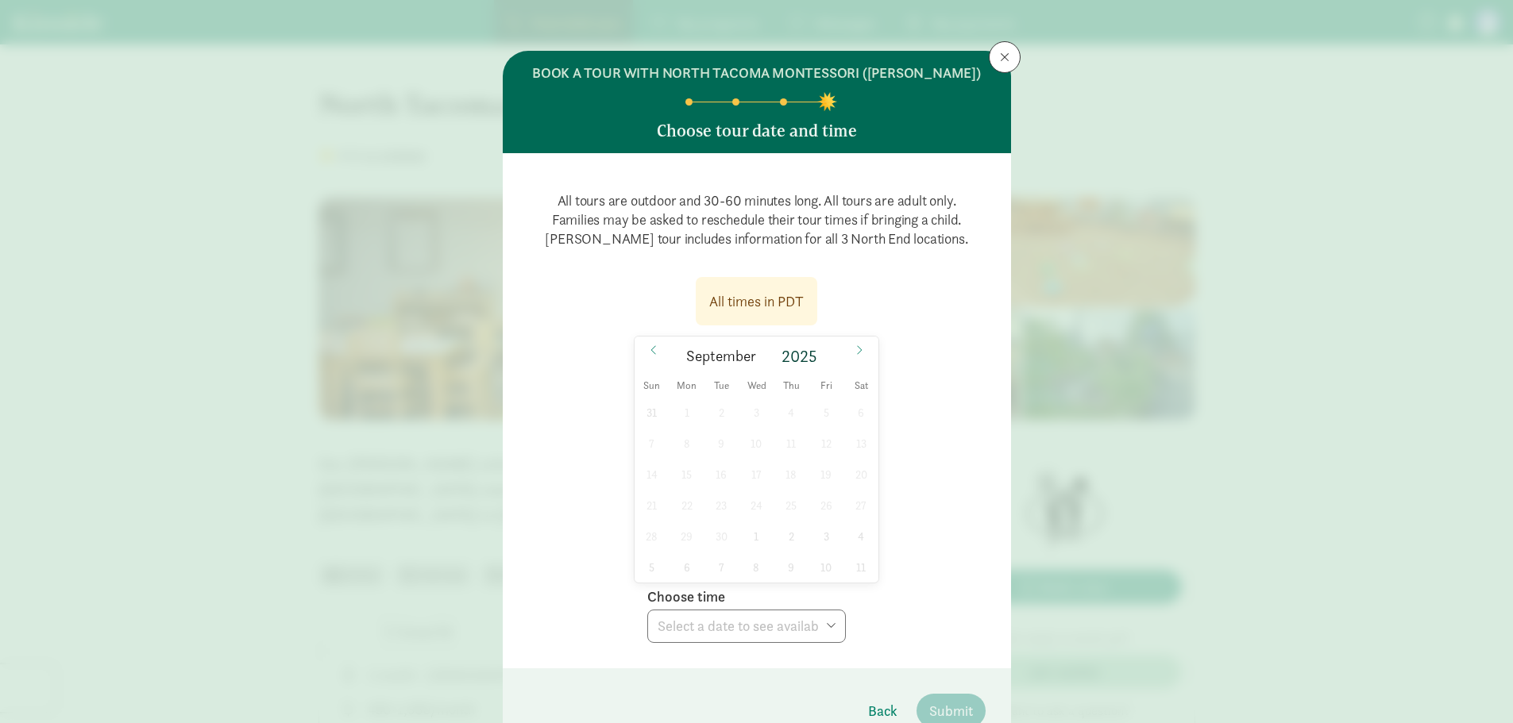
click at [751, 422] on div "31 1 2 3 4 5 6 7 8 9 10 11 12 13 14 15 16 17 18 19 20 21 22 23 24 25 26 27 28 2…" at bounding box center [756, 490] width 245 height 186
click at [699, 512] on div "31 1 2 3 4 5 6 7 8 9 10 11 12 13 14 15 16 17 18 19 20 21 22 23 24 25 26 27 28 2…" at bounding box center [756, 490] width 245 height 186
click at [785, 573] on div "31 1 2 3 4 5 6 7 8 9 10 11 12 13 14 15 16 17 18 19 20 21 22 23 24 25 26 27 28 2…" at bounding box center [756, 490] width 245 height 186
click at [853, 550] on div "31 1 2 3 4 5 6 7 8 9 10 11 12 13 14 15 16 17 18 19 20 21 22 23 24 25 26 27 28 2…" at bounding box center [756, 490] width 245 height 186
click at [765, 547] on div "31 1 2 3 4 5 6 7 8 9 10 11 12 13 14 15 16 17 18 19 20 21 22 23 24 25 26 27 28 2…" at bounding box center [756, 490] width 245 height 186
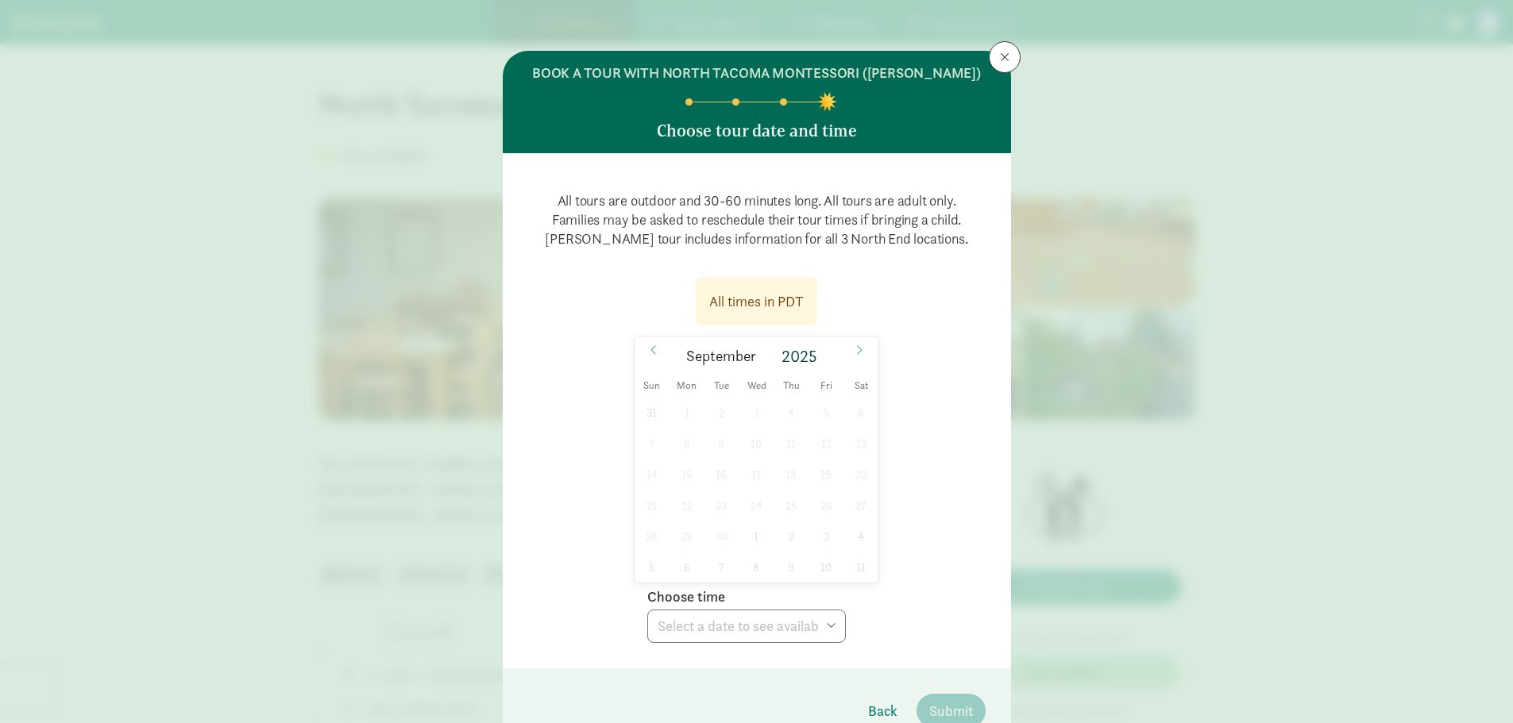
click at [740, 573] on div "31 1 2 3 4 5 6 7 8 9 10 11 12 13 14 15 16 17 18 19 20 21 22 23 24 25 26 27 28 2…" at bounding box center [756, 490] width 245 height 186
click at [863, 349] on span at bounding box center [858, 350] width 25 height 27
click at [707, 384] on span "Tue" at bounding box center [721, 386] width 35 height 10
click at [669, 492] on div "28 29 30 1 2 3 4 5 6 7 8 9 10 11 12 13 14 15 16 17 18 19 20 21 22 23 24 25 26 2…" at bounding box center [756, 490] width 245 height 186
click at [711, 514] on div "28 29 30 1 2 3 4 5 6 7 8 9 10 11 12 13 14 15 16 17 18 19 20 21 22 23 24 25 26 2…" at bounding box center [756, 490] width 245 height 186
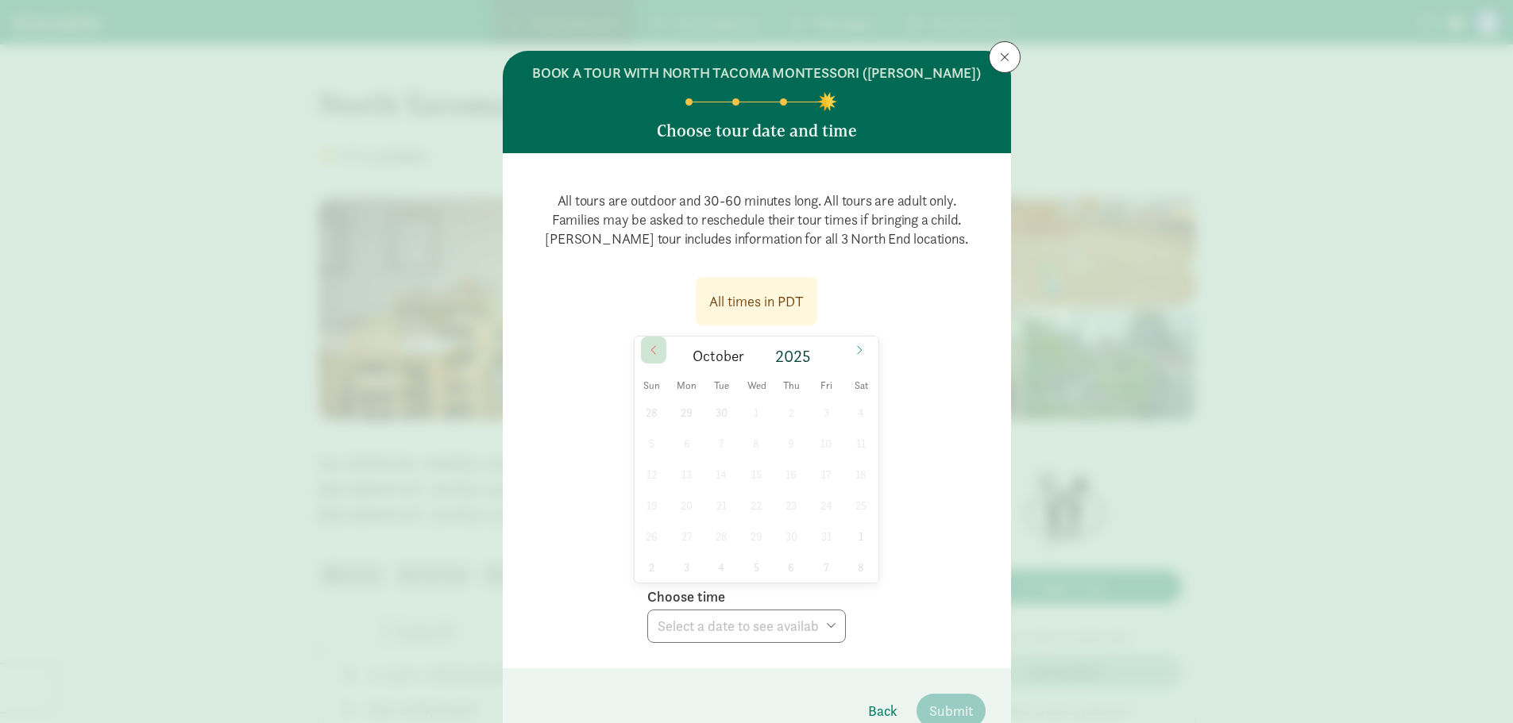
click at [649, 350] on icon at bounding box center [654, 350] width 10 height 11
click at [690, 418] on div "31 1 2 3 4 5 6 7 8 9 10 11 12 13 14 15 16 17 18 19 20 21 22 23 24 25 26 27 28 2…" at bounding box center [756, 490] width 245 height 186
click at [691, 515] on div "31 1 2 3 4 5 6 7 8 9 10 11 12 13 14 15 16 17 18 19 20 21 22 23 24 25 26 27 28 2…" at bounding box center [756, 490] width 245 height 186
click at [1005, 57] on button at bounding box center [1005, 57] width 32 height 32
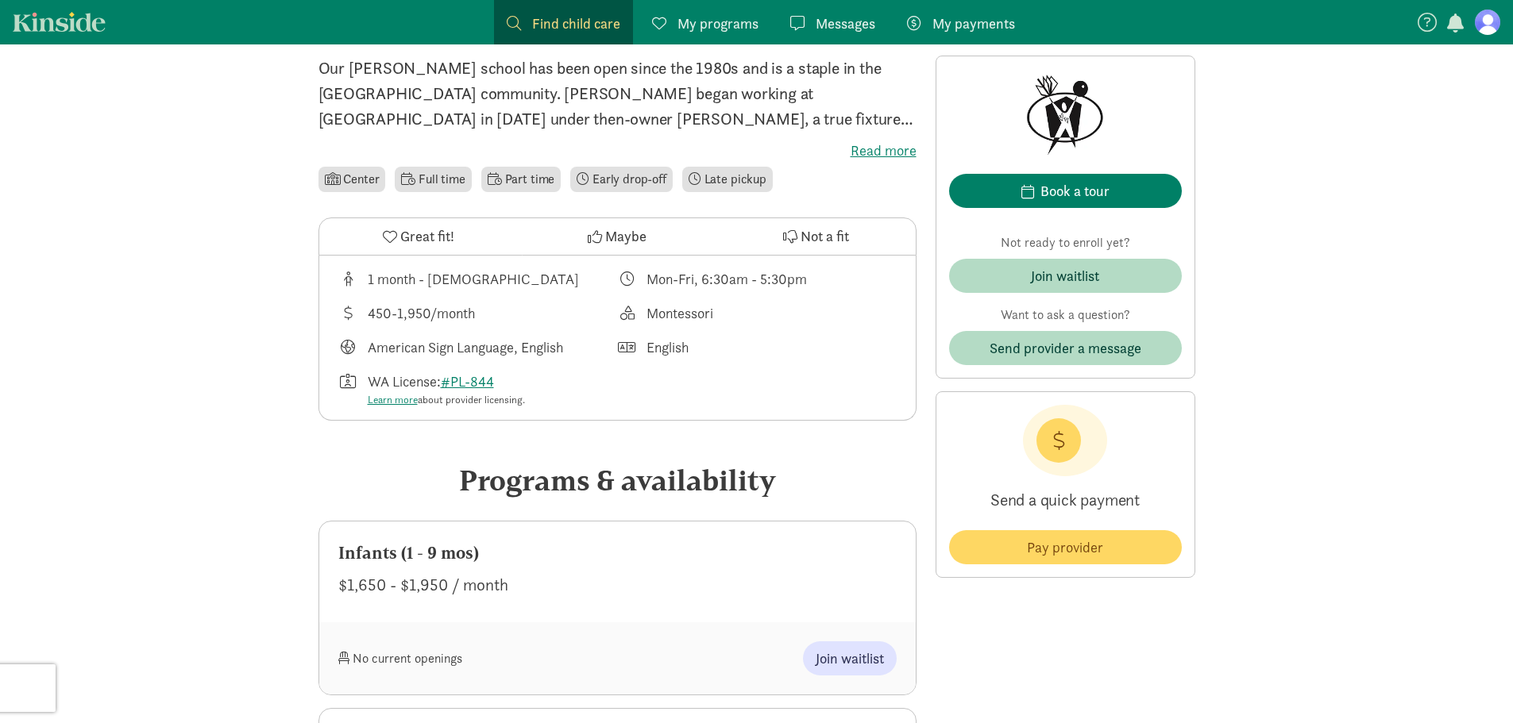
scroll to position [397, 0]
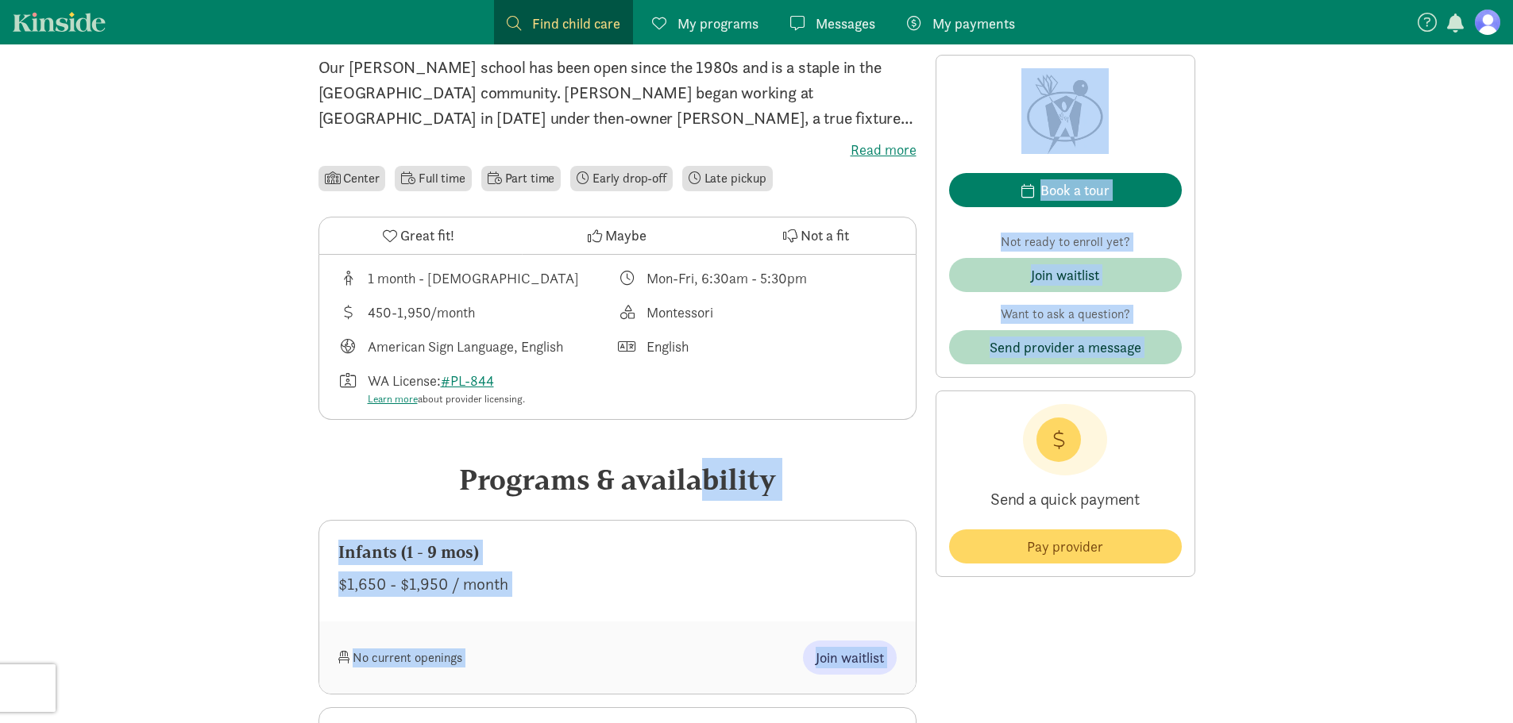
drag, startPoint x: 489, startPoint y: 478, endPoint x: 977, endPoint y: 480, distance: 487.6
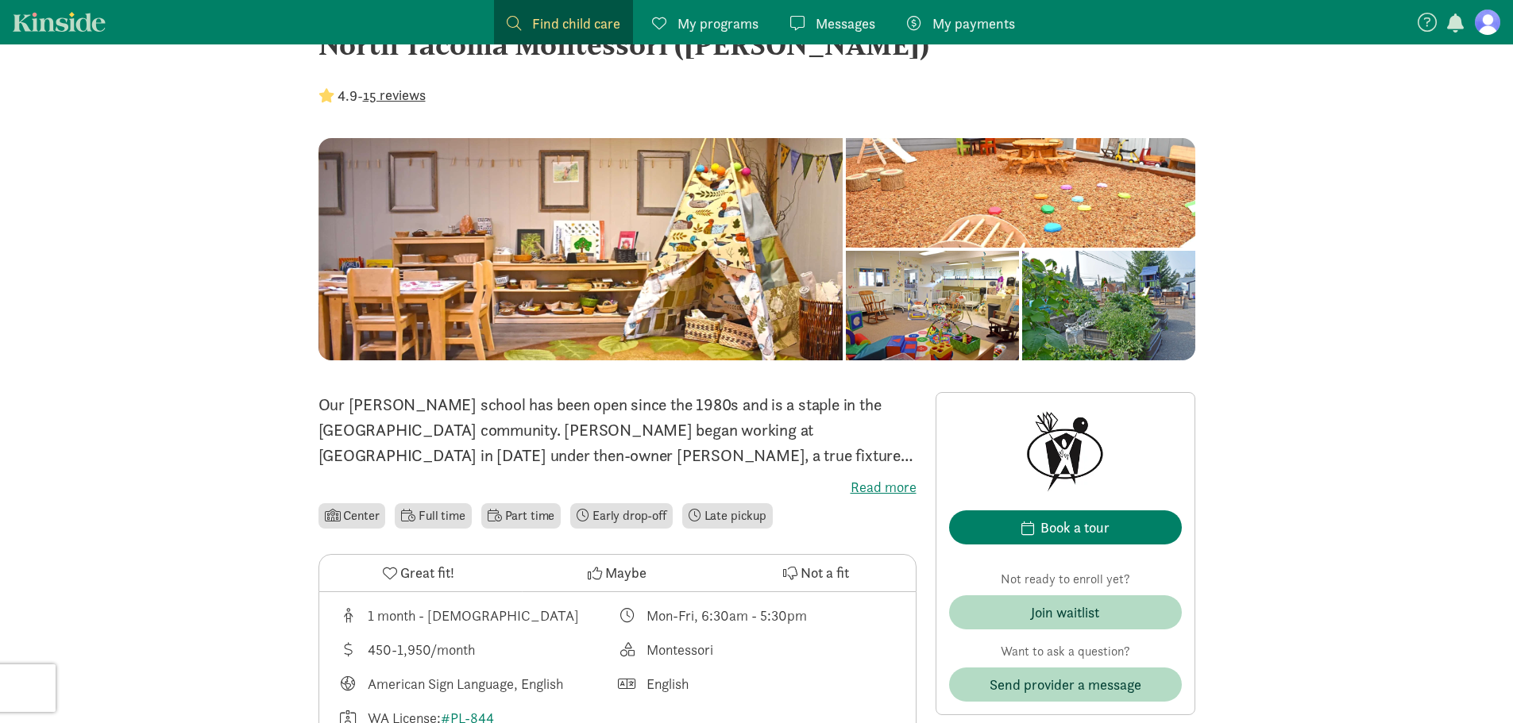
scroll to position [0, 0]
